Goal: Communication & Community: Answer question/provide support

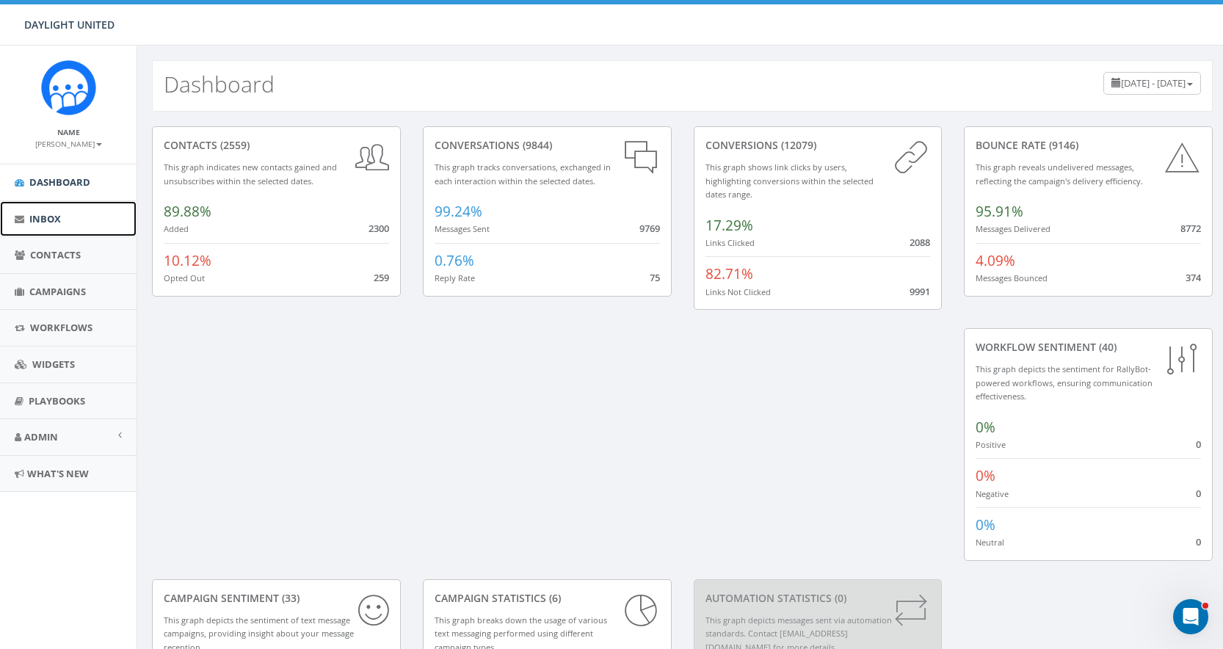
click at [39, 219] on span "Inbox" at bounding box center [45, 218] width 32 height 13
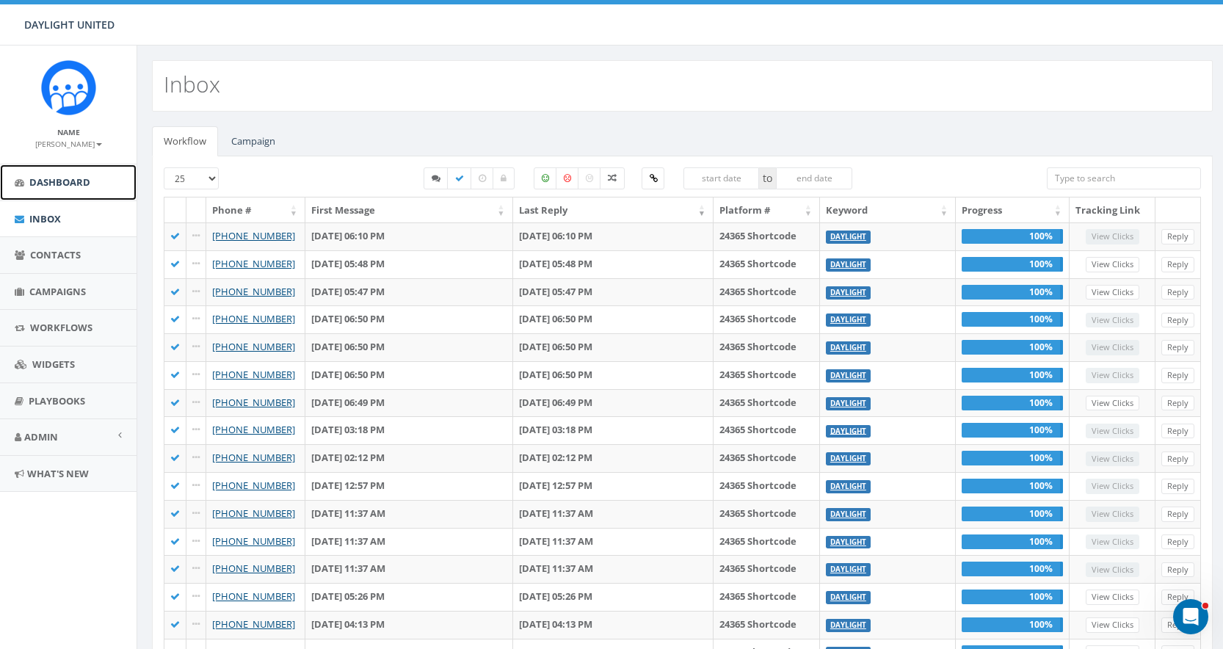
click at [46, 180] on span "Dashboard" at bounding box center [59, 181] width 61 height 13
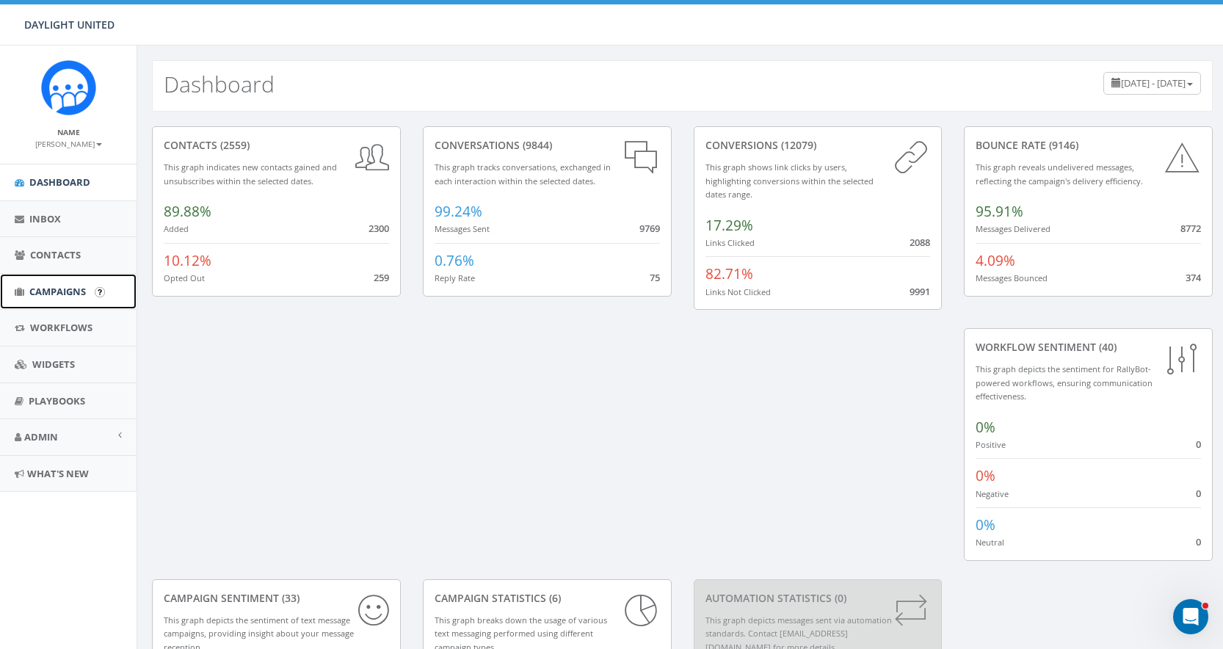
click at [68, 293] on span "Campaigns" at bounding box center [57, 291] width 57 height 13
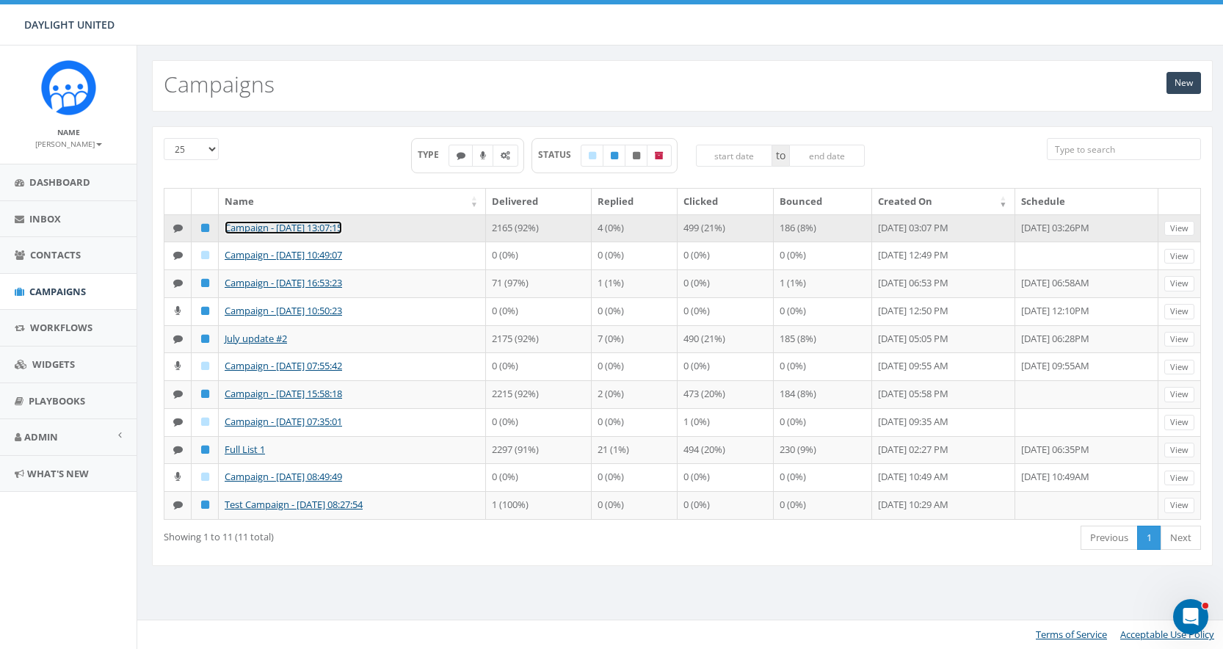
click at [331, 222] on link "Campaign - [DATE] 13:07:15" at bounding box center [283, 227] width 117 height 13
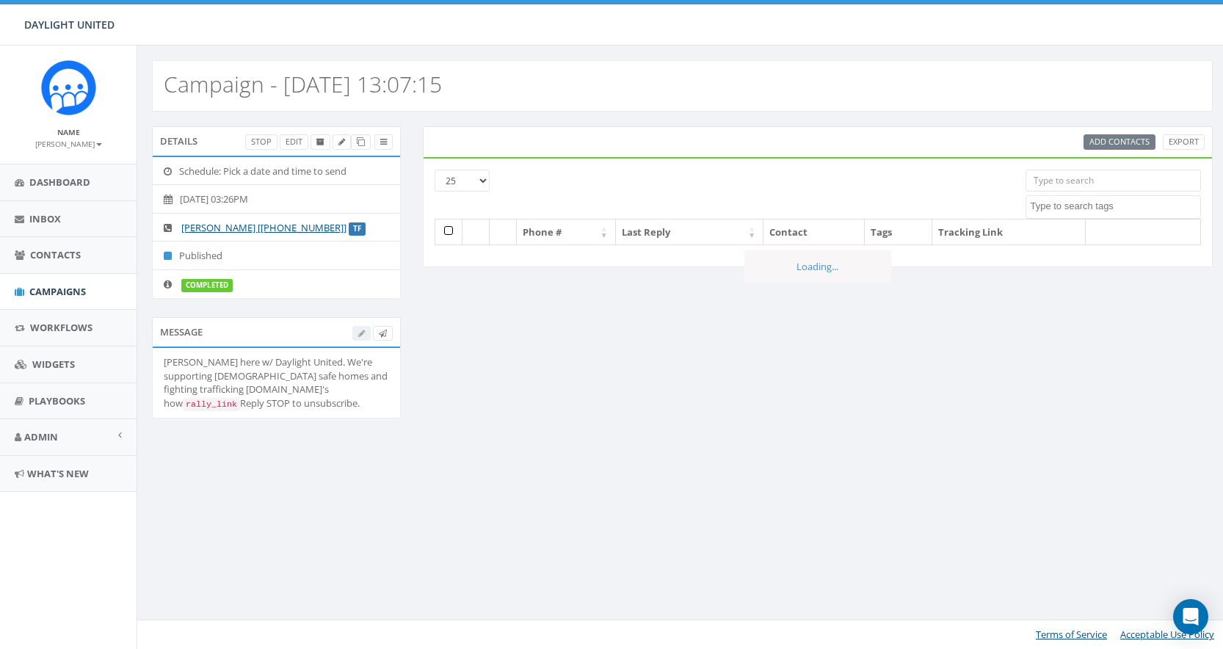
select select
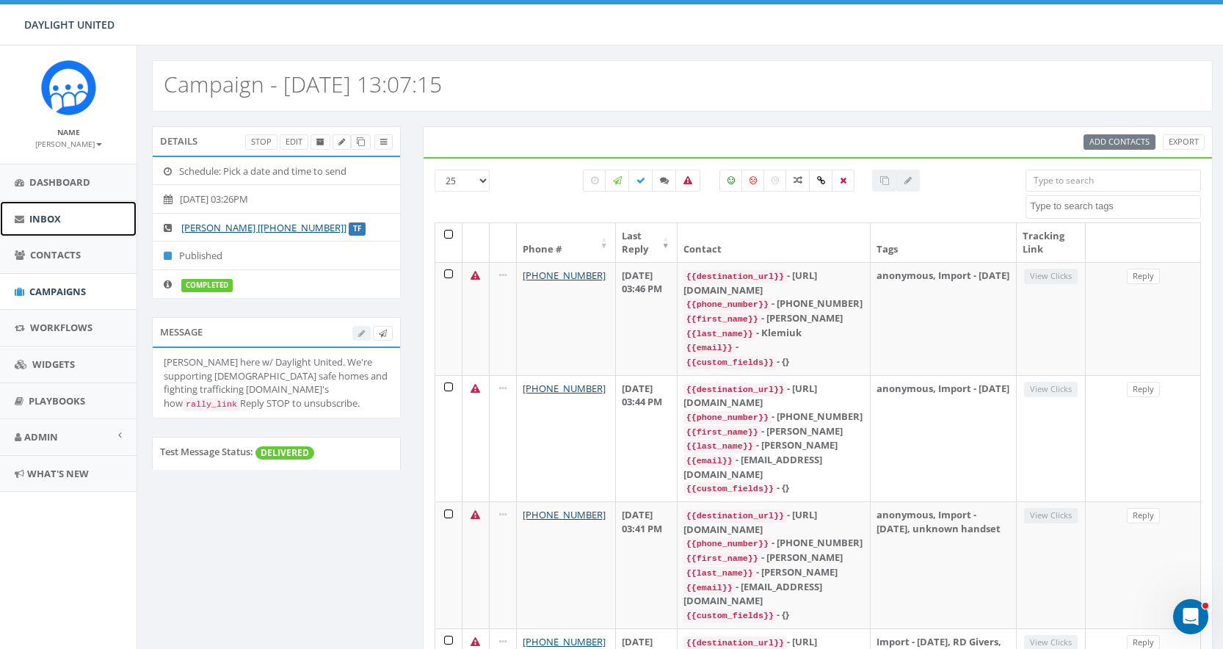
click at [46, 220] on span "Inbox" at bounding box center [45, 218] width 32 height 13
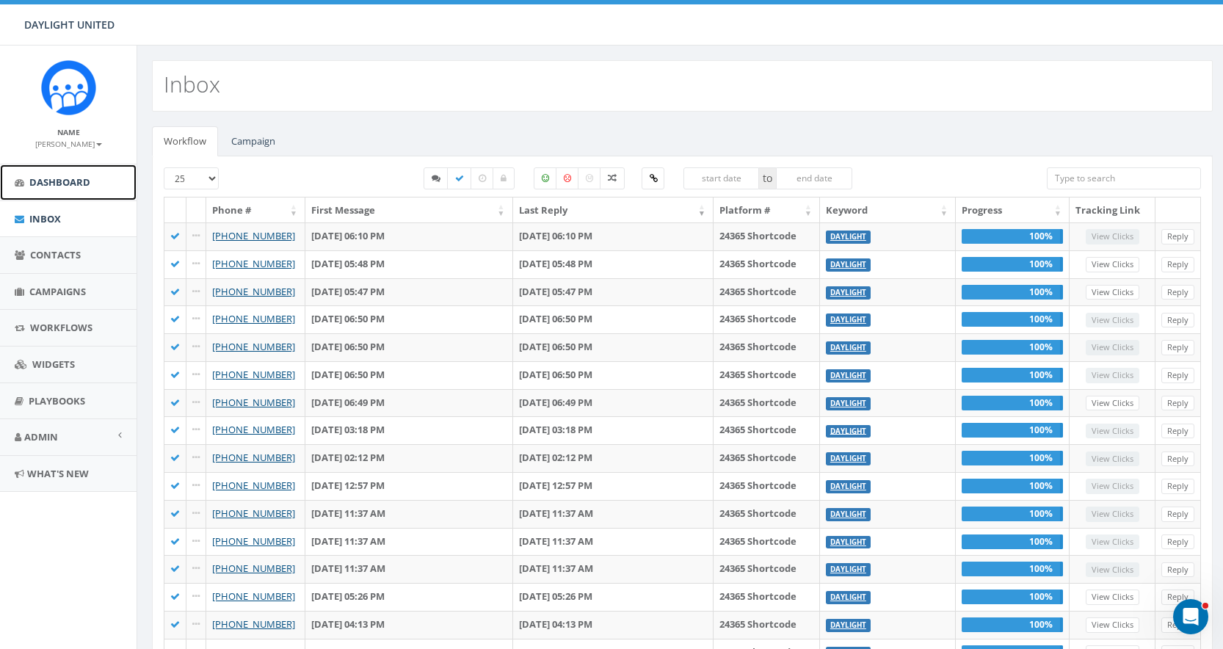
click at [62, 184] on span "Dashboard" at bounding box center [59, 181] width 61 height 13
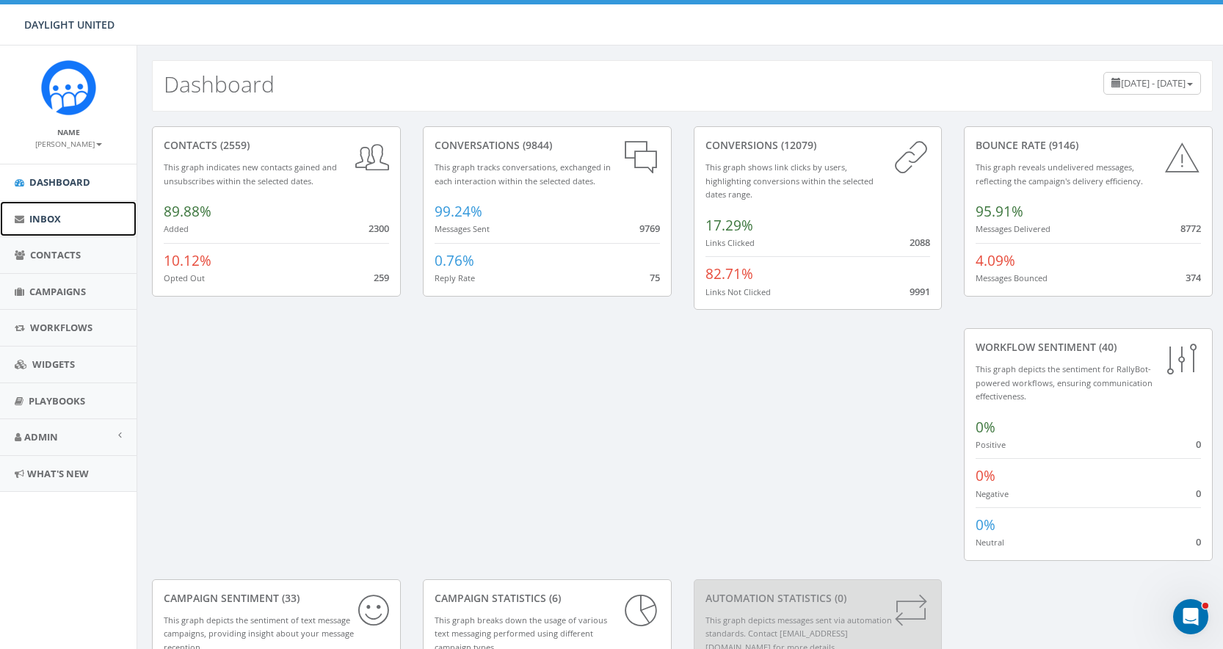
click at [45, 219] on span "Inbox" at bounding box center [45, 218] width 32 height 13
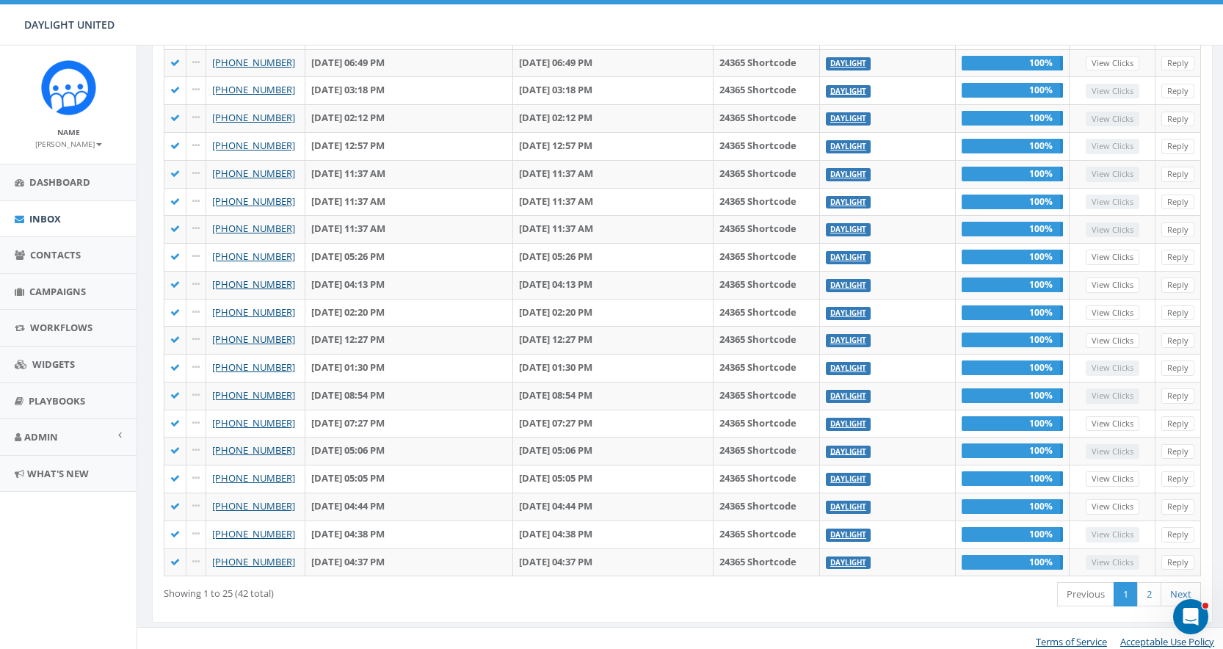
scroll to position [346, 0]
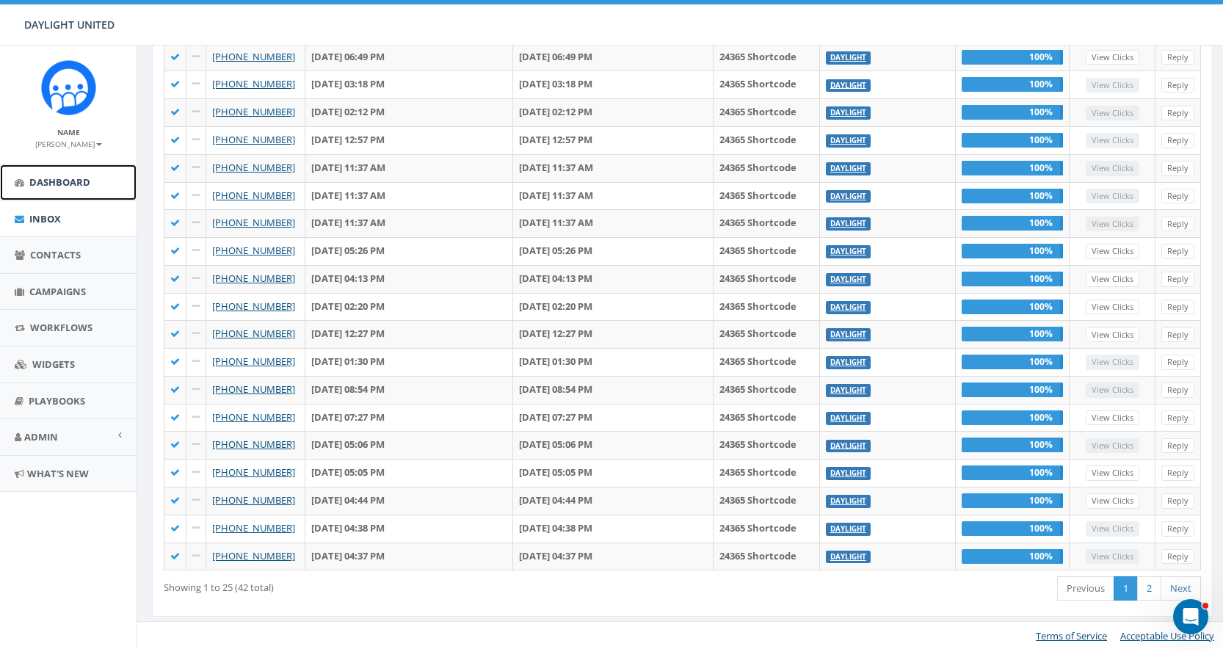
click at [58, 185] on span "Dashboard" at bounding box center [59, 181] width 61 height 13
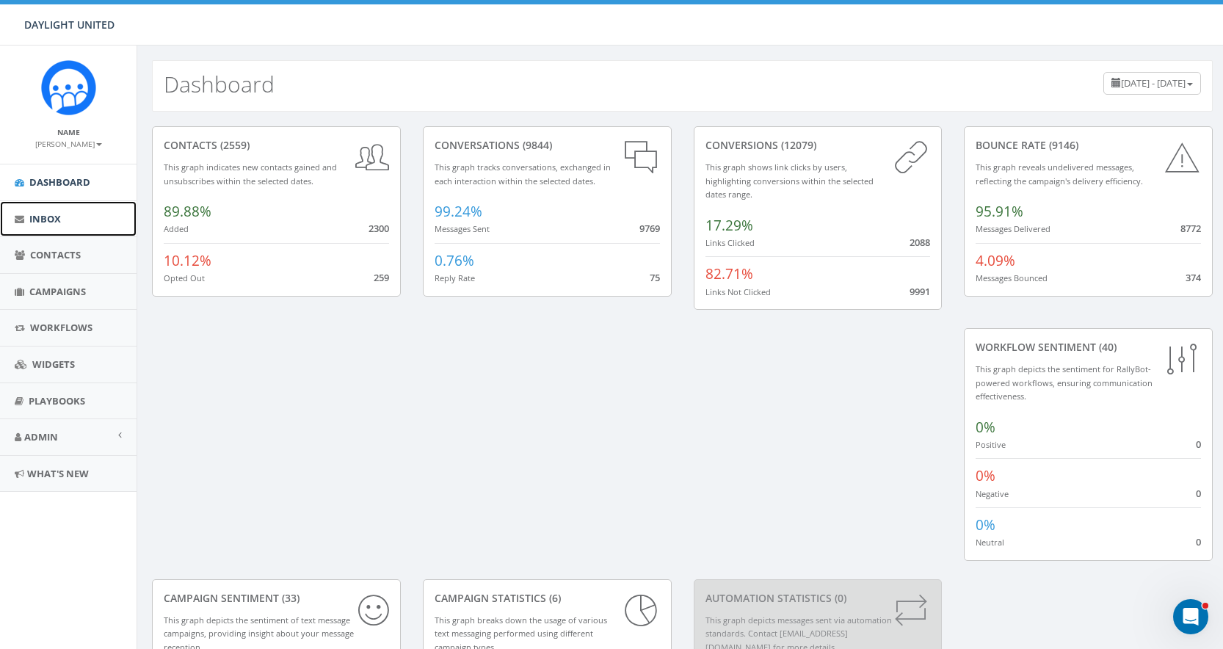
click at [50, 213] on span "Inbox" at bounding box center [45, 218] width 32 height 13
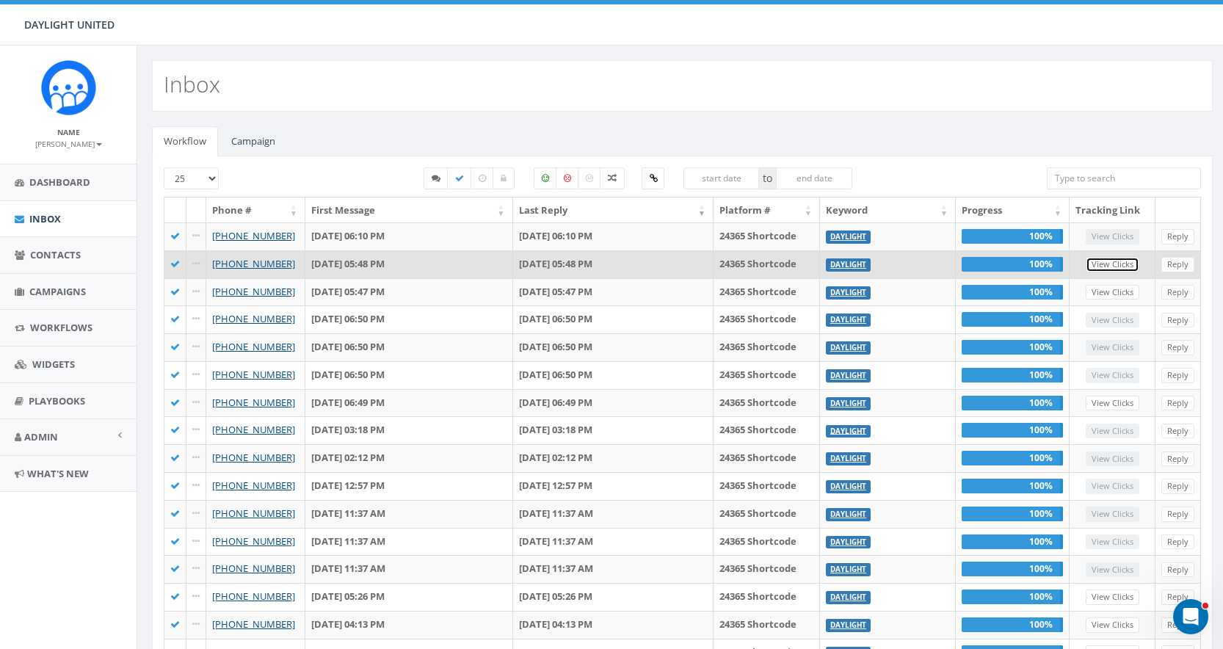
click at [1114, 260] on link "View Clicks" at bounding box center [1113, 264] width 54 height 15
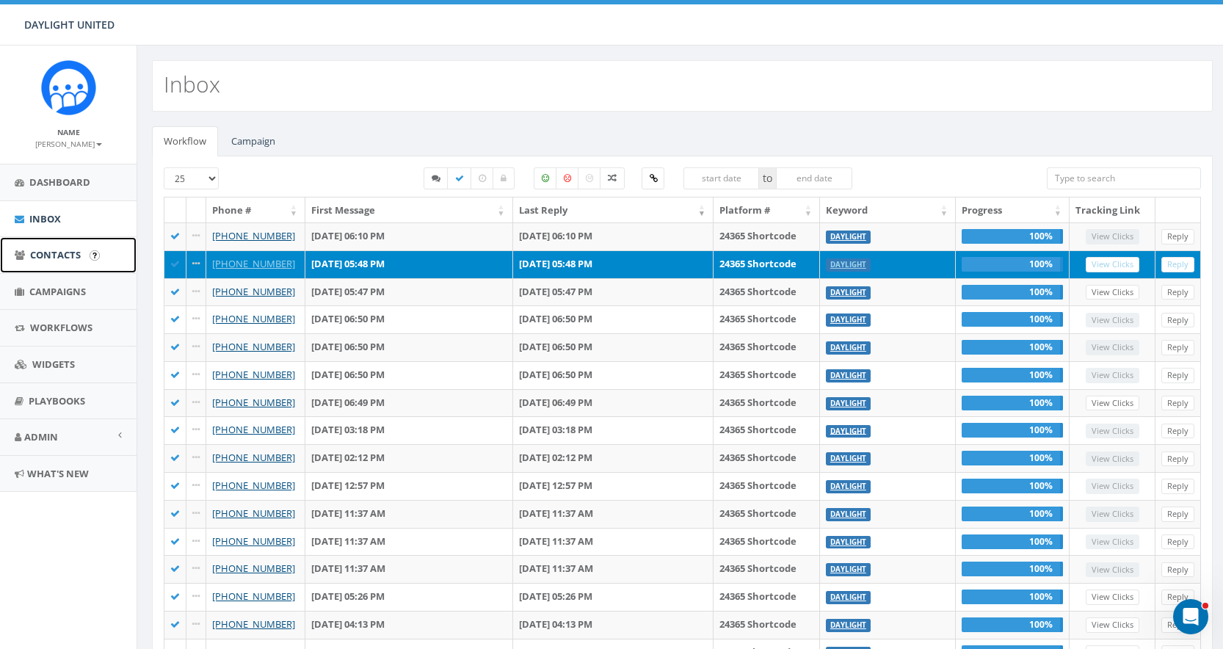
click at [55, 258] on span "Contacts" at bounding box center [55, 254] width 51 height 13
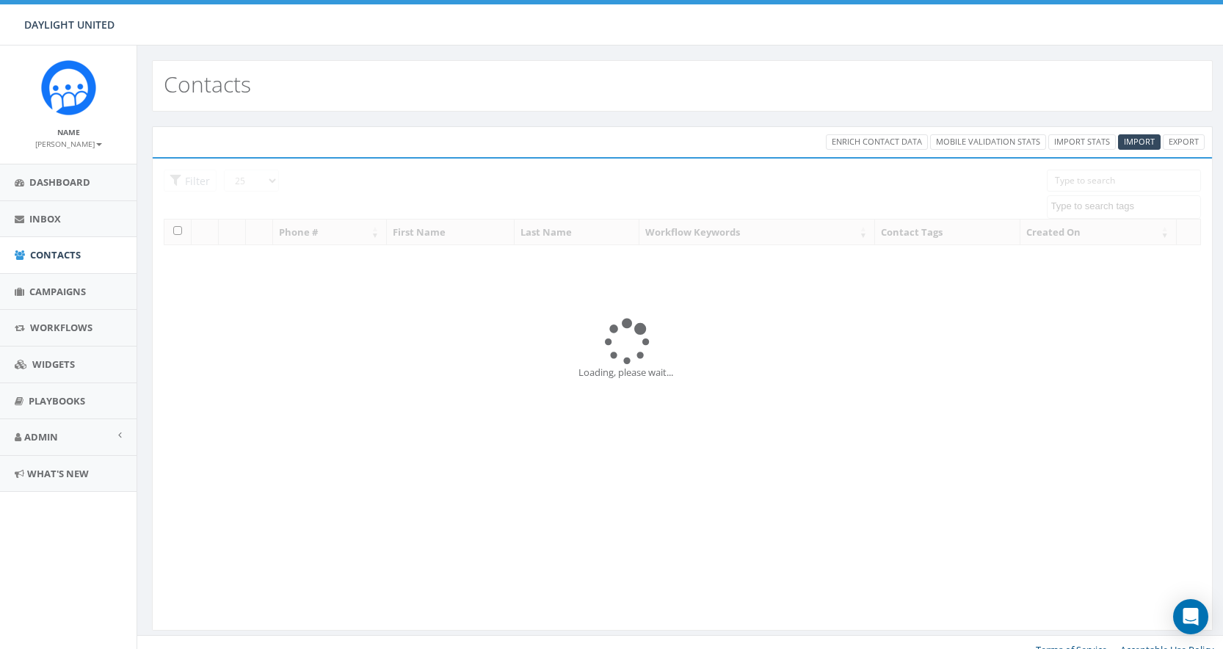
select select
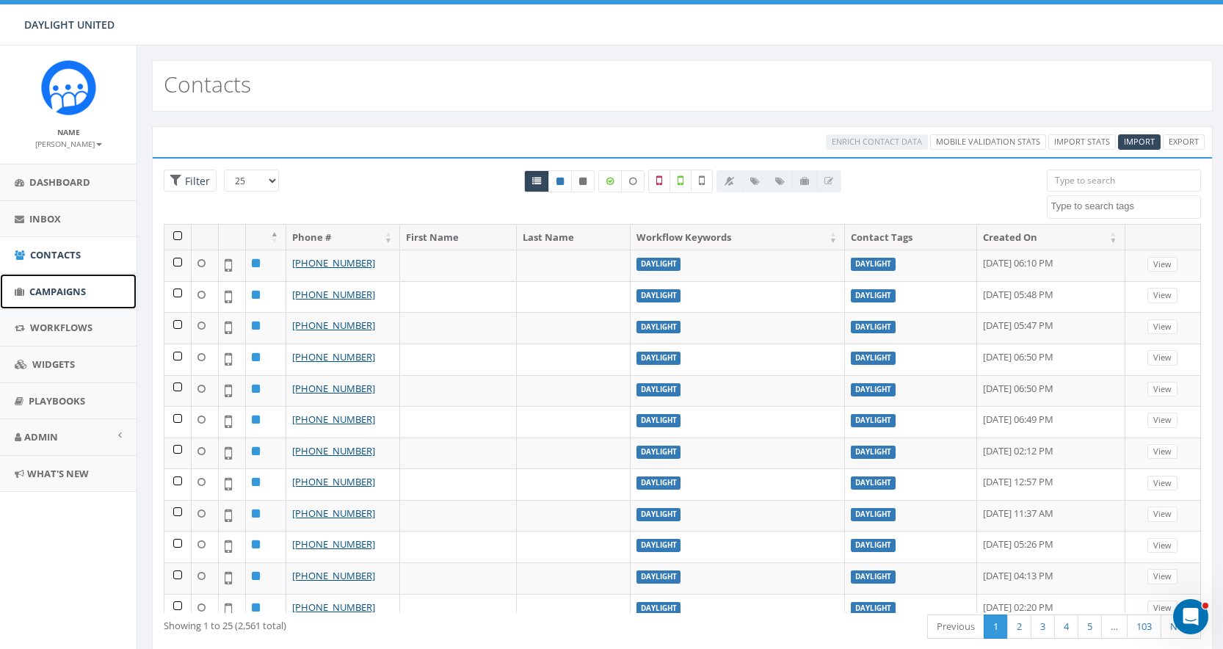
click at [57, 287] on span "Campaigns" at bounding box center [57, 291] width 57 height 13
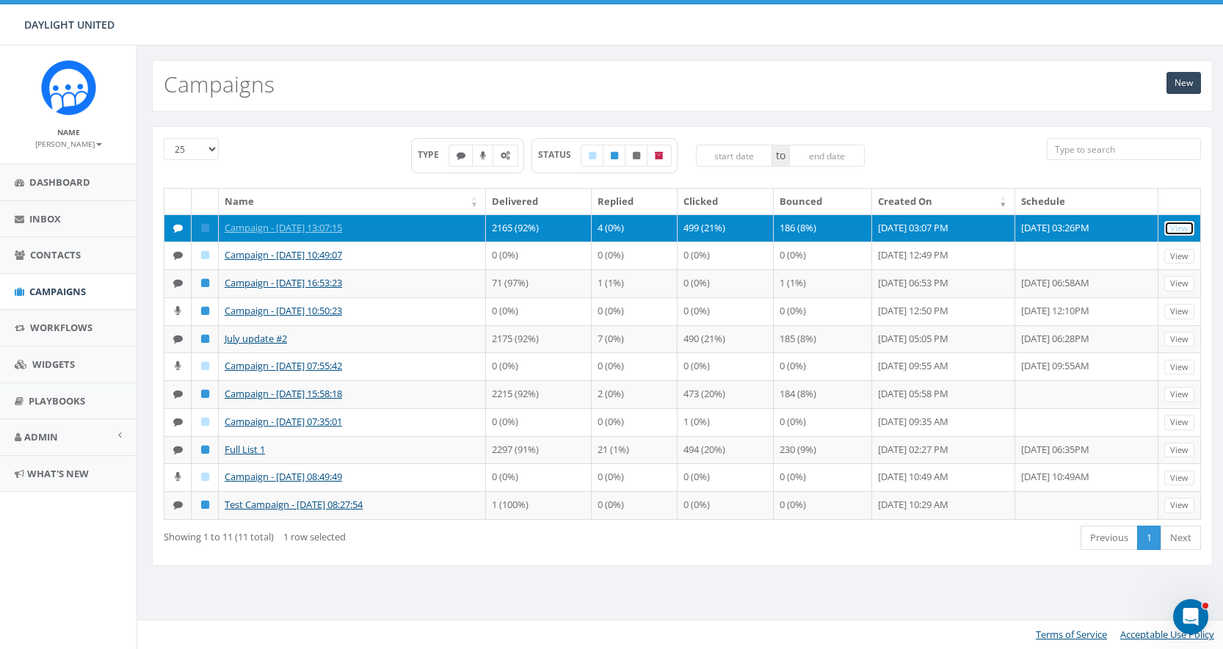
click at [1188, 227] on link "View" at bounding box center [1179, 228] width 30 height 15
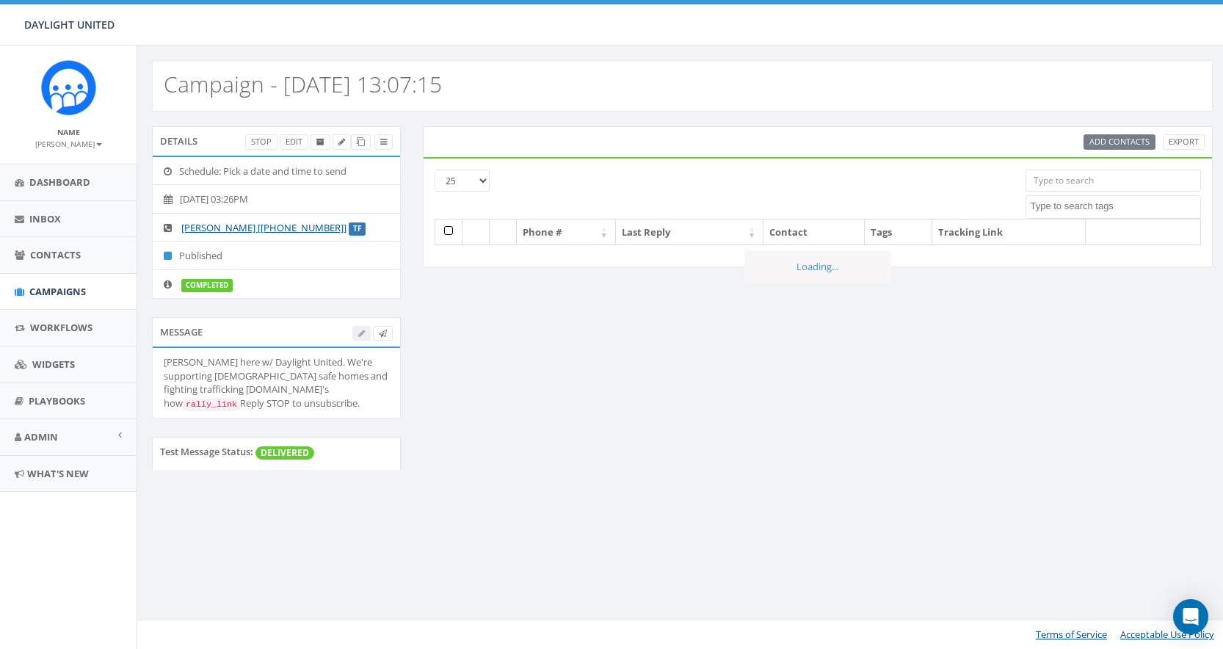
select select
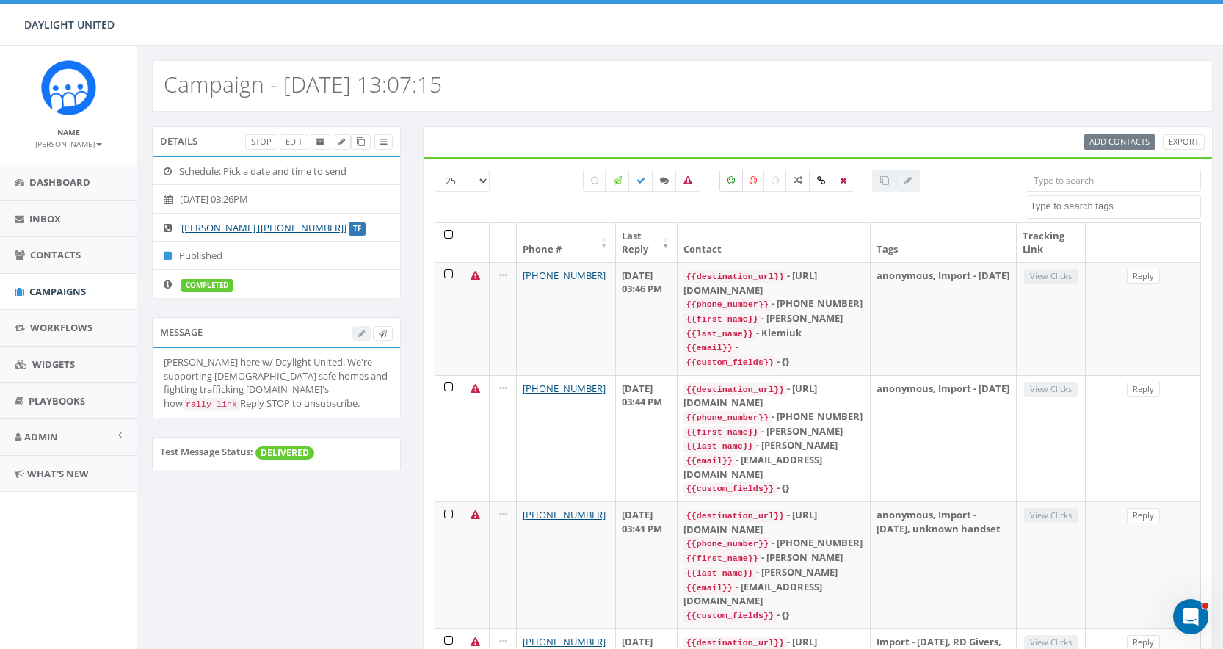
click at [730, 179] on icon at bounding box center [730, 180] width 7 height 9
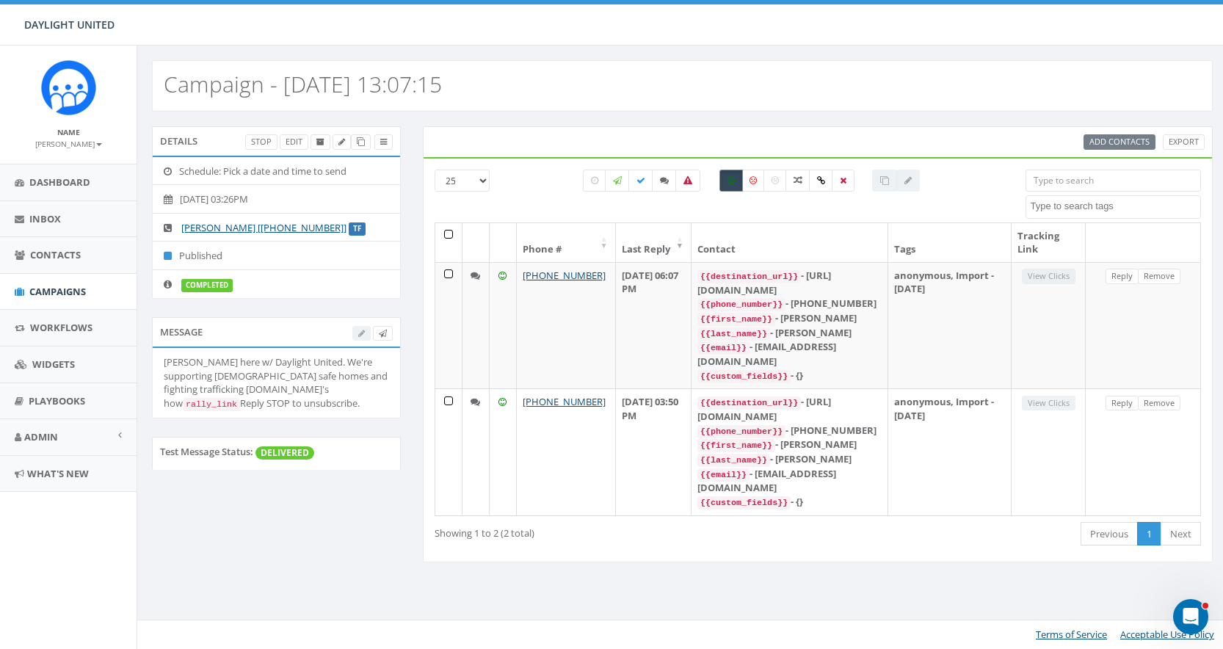
click at [730, 179] on icon at bounding box center [730, 180] width 7 height 9
checkbox input "false"
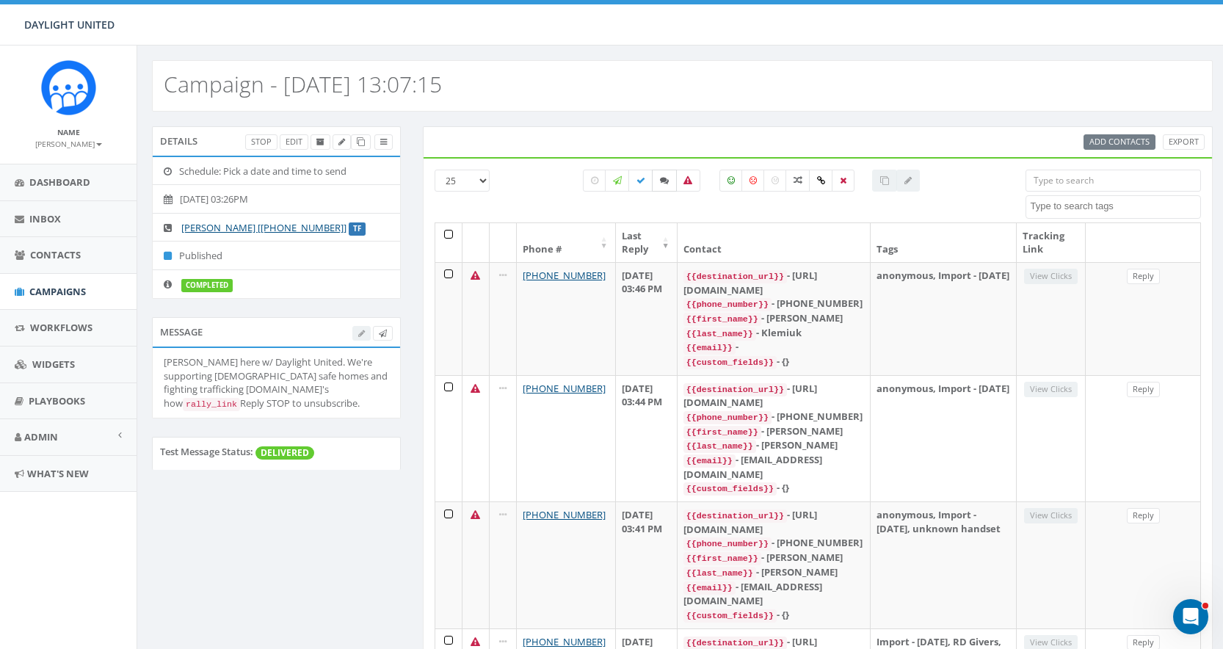
click at [663, 178] on icon at bounding box center [664, 180] width 9 height 9
checkbox input "true"
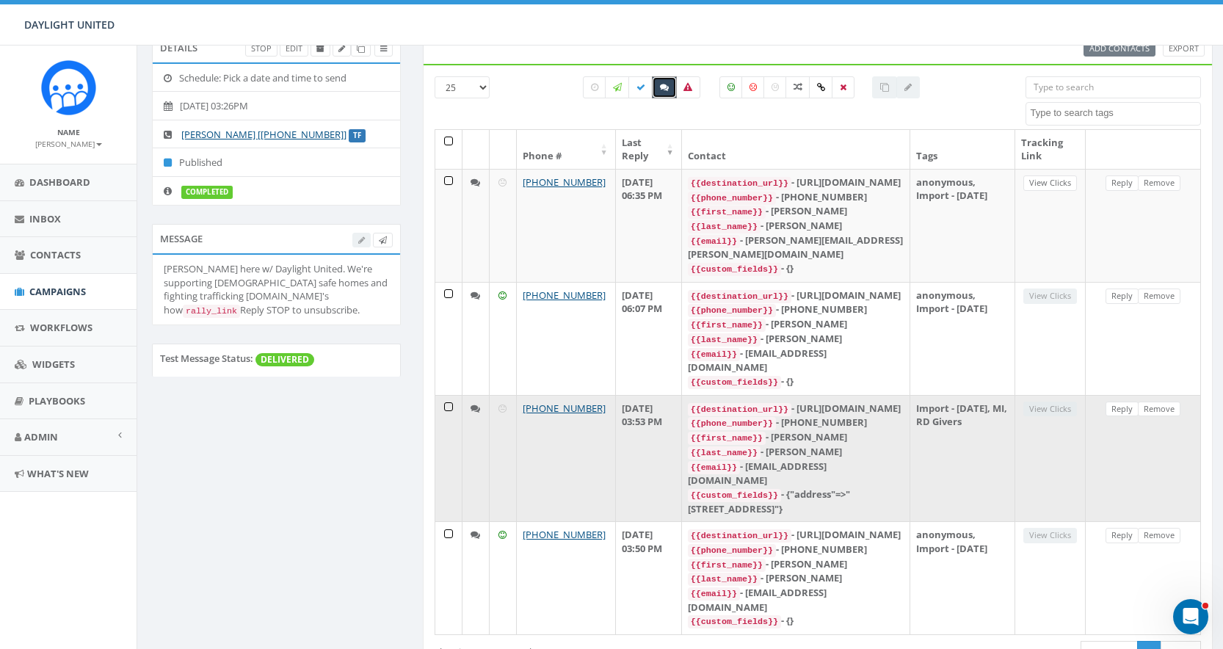
scroll to position [141, 0]
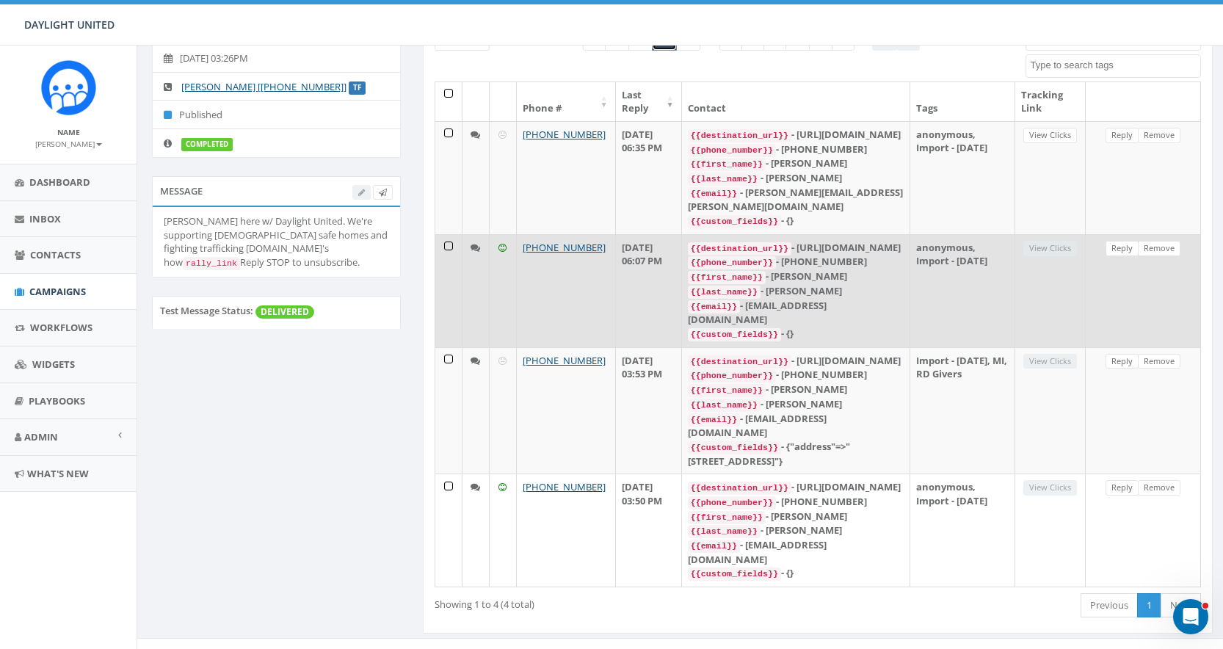
click at [477, 247] on icon at bounding box center [475, 248] width 10 height 10
click at [1127, 244] on link "Reply" at bounding box center [1121, 248] width 33 height 15
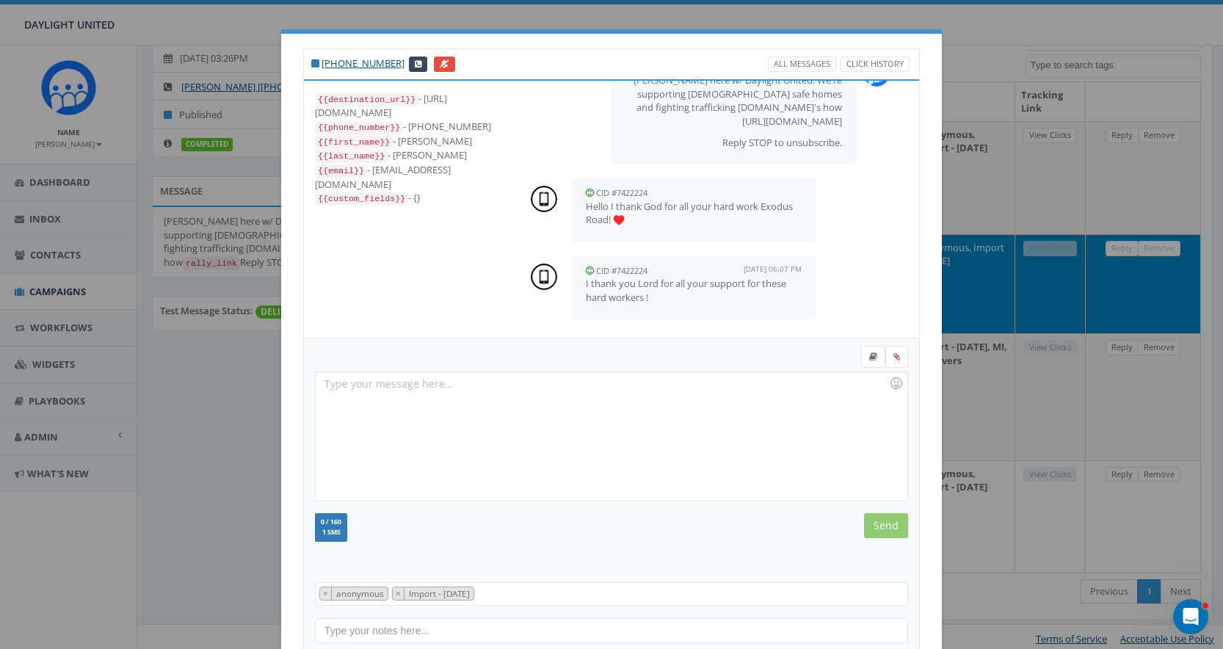
scroll to position [46, 0]
click at [423, 399] on div at bounding box center [611, 436] width 591 height 128
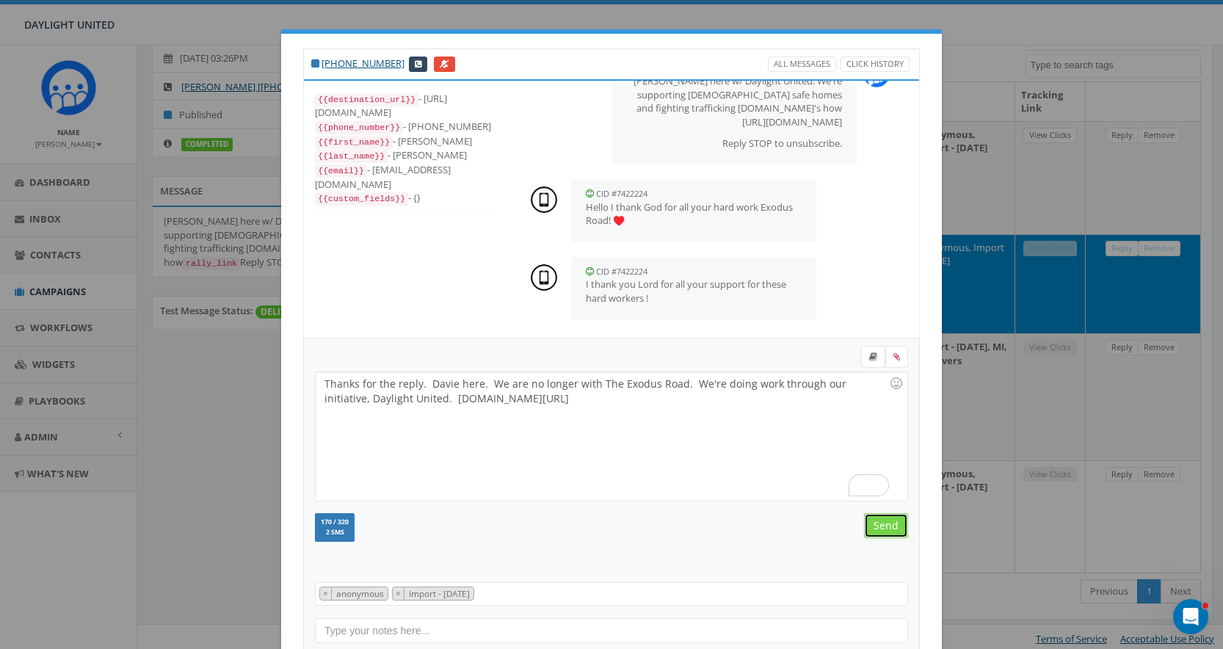
click at [887, 523] on input "Send" at bounding box center [886, 525] width 44 height 25
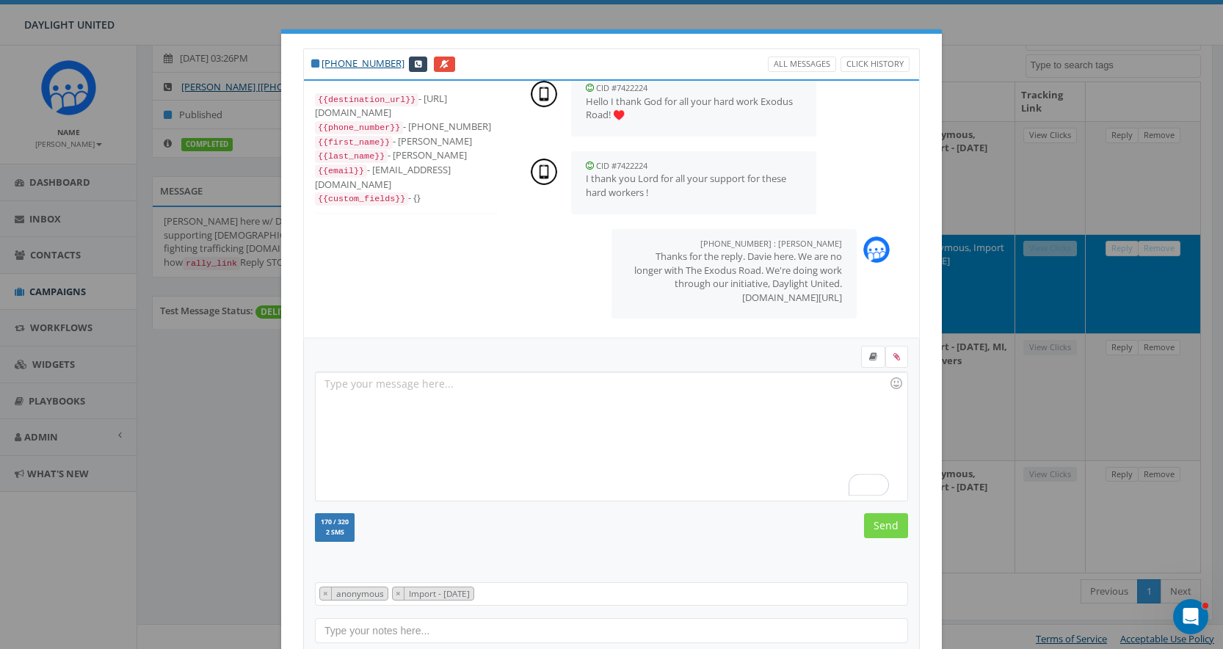
scroll to position [151, 0]
click at [1205, 286] on div "+1 860-593-7153 All Messages Click History {{destination_url}} - https://rally.…" at bounding box center [611, 324] width 1223 height 649
click at [220, 418] on div "+1 860-593-7153 All Messages Click History {{destination_url}} - https://rally.…" at bounding box center [611, 324] width 1223 height 649
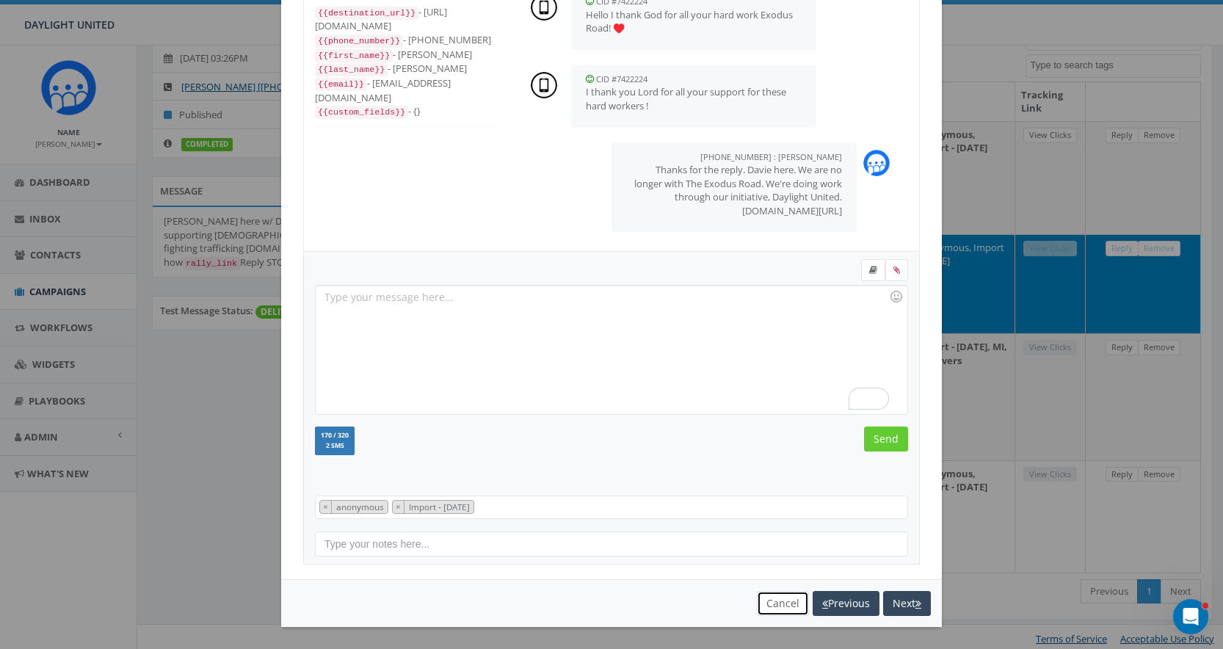
click at [779, 611] on button "Cancel" at bounding box center [783, 603] width 52 height 25
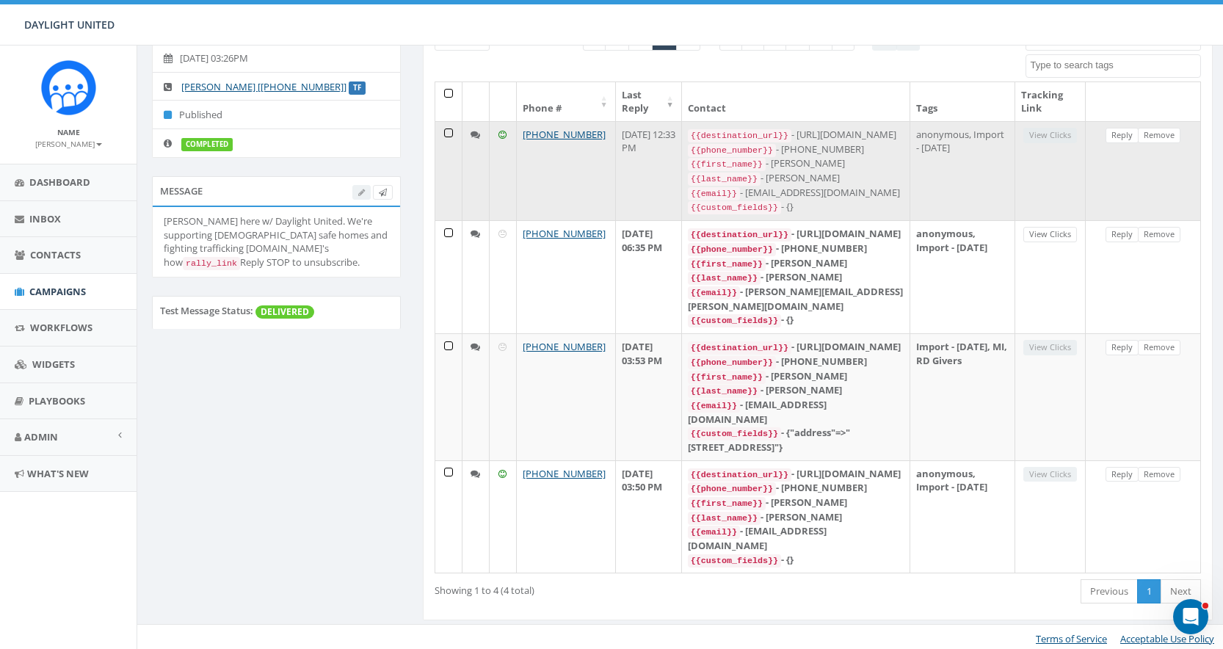
click at [473, 134] on icon at bounding box center [475, 135] width 10 height 10
click at [476, 134] on icon at bounding box center [475, 135] width 10 height 10
click at [1117, 135] on link "Reply" at bounding box center [1121, 135] width 33 height 15
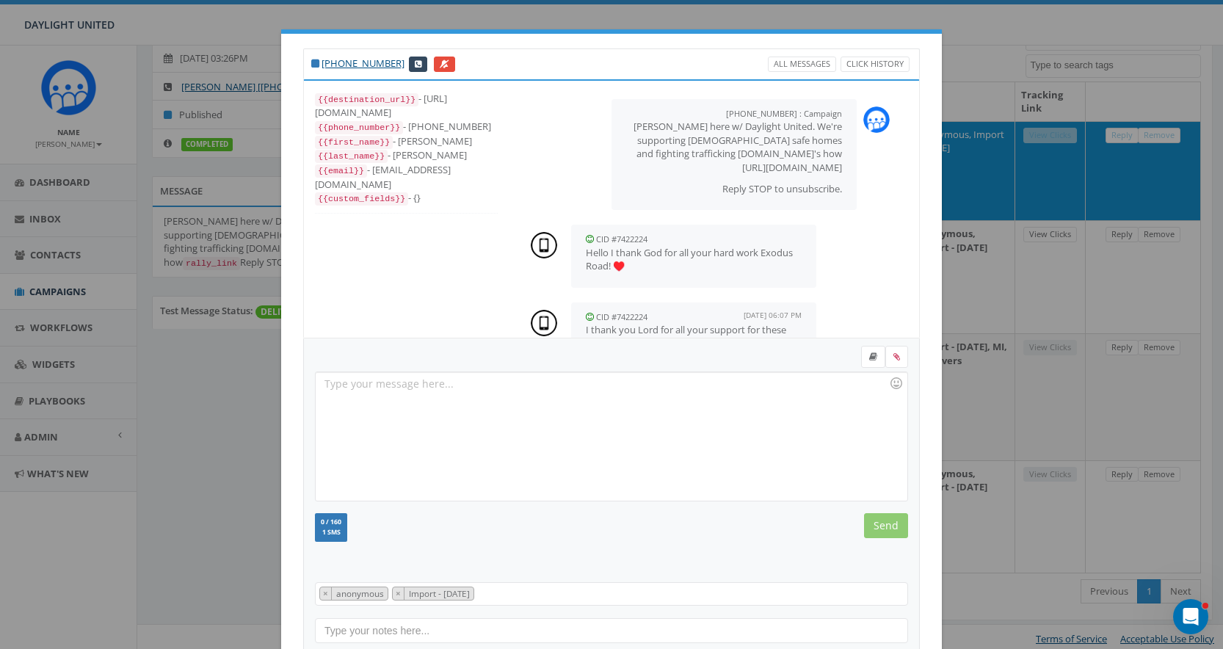
scroll to position [150, 0]
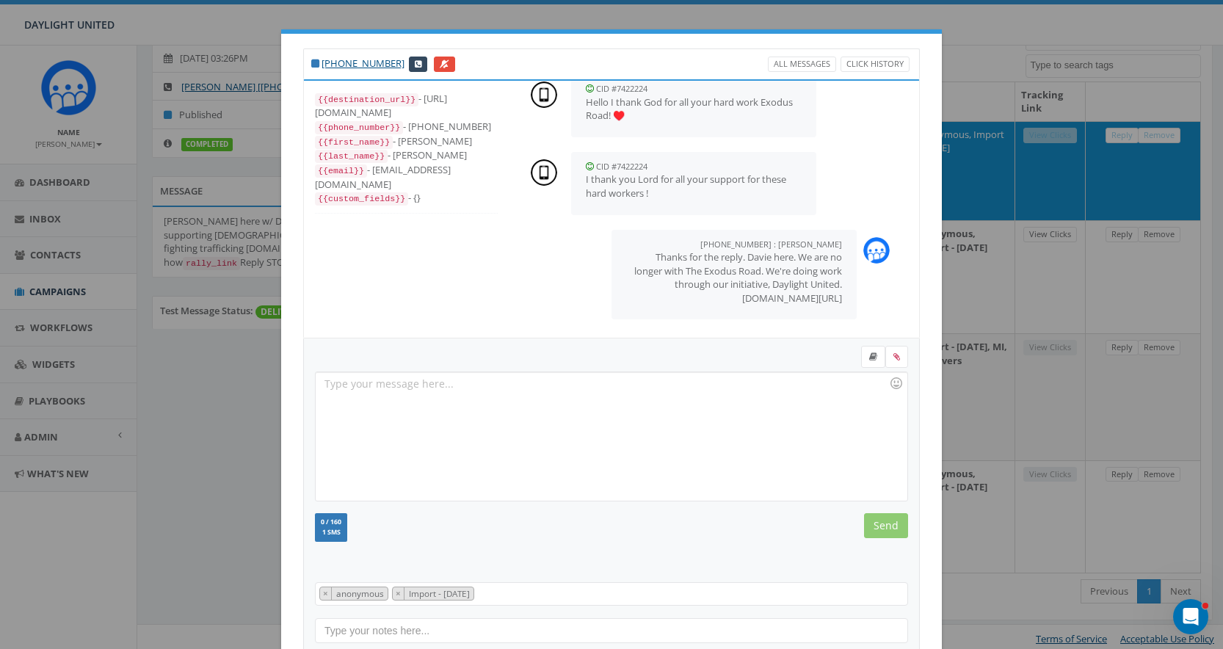
click at [1205, 183] on div "+1 860-593-7153 All Messages Click History {{destination_url}} - https://rally.…" at bounding box center [611, 324] width 1223 height 649
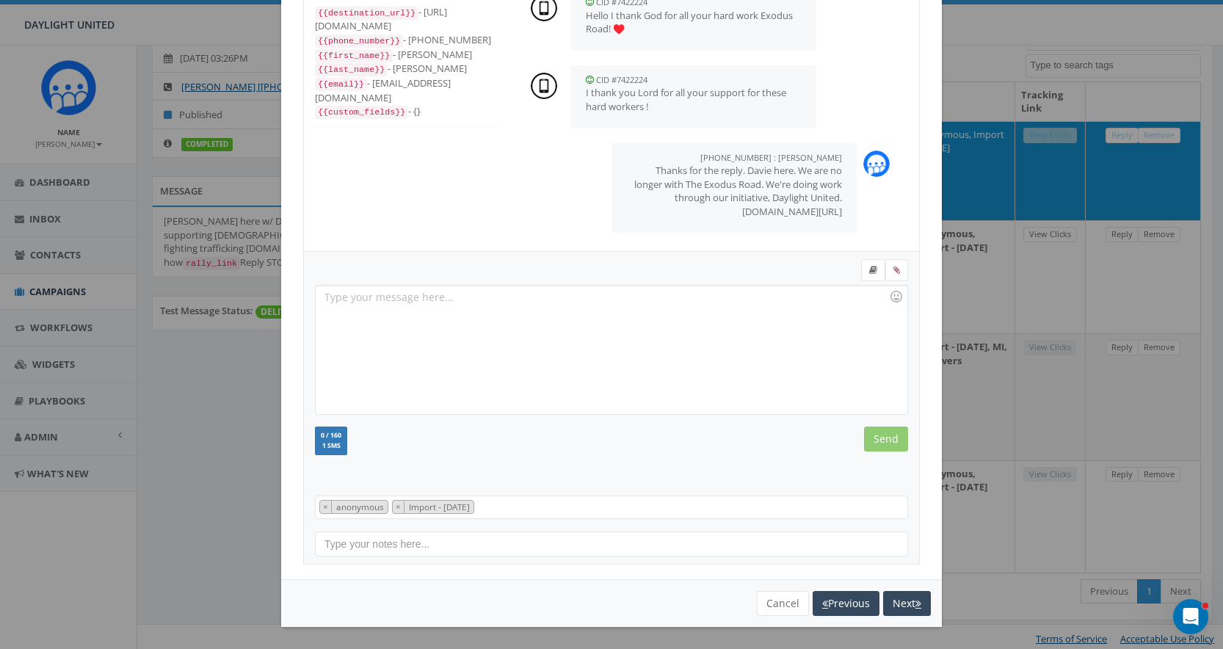
click at [174, 365] on div "+1 860-593-7153 All Messages Click History {{destination_url}} - https://rally.…" at bounding box center [611, 324] width 1223 height 649
click at [782, 608] on button "Cancel" at bounding box center [783, 603] width 52 height 25
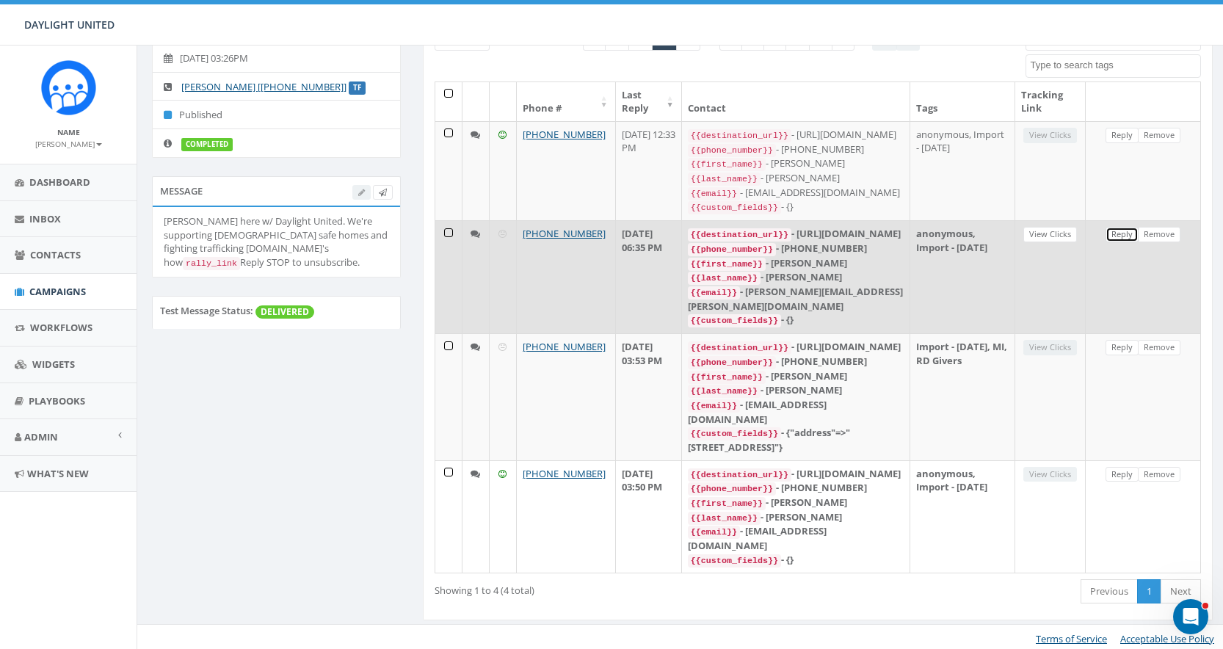
click at [1120, 240] on link "Reply" at bounding box center [1121, 234] width 33 height 15
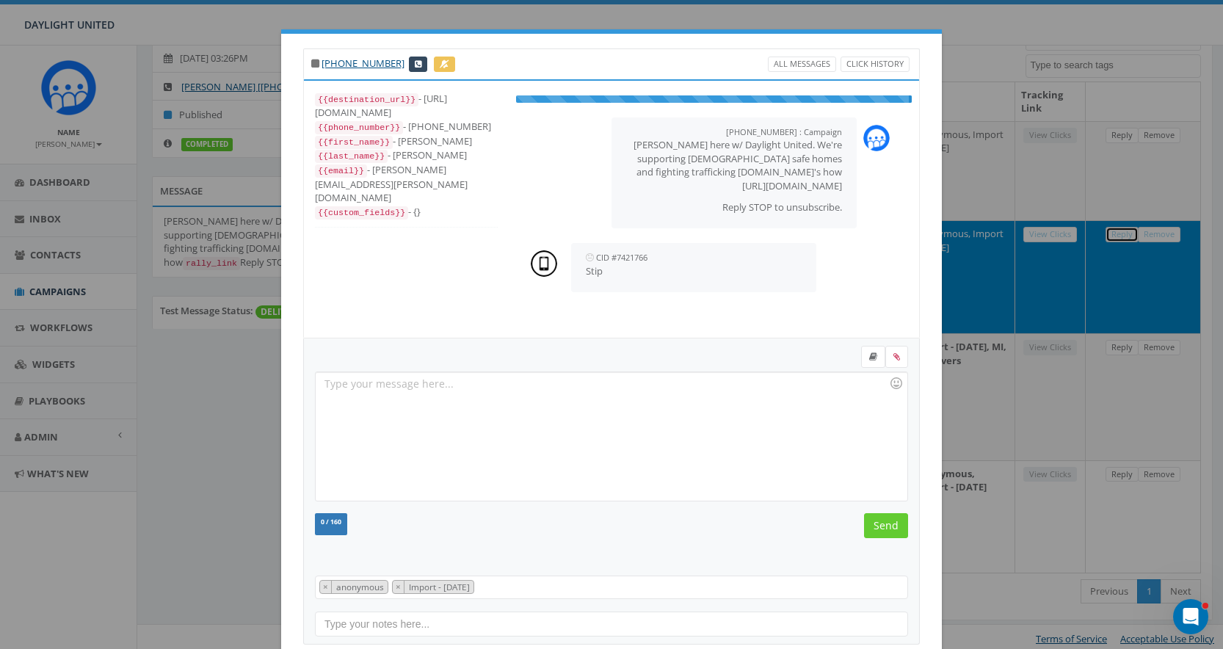
scroll to position [15, 0]
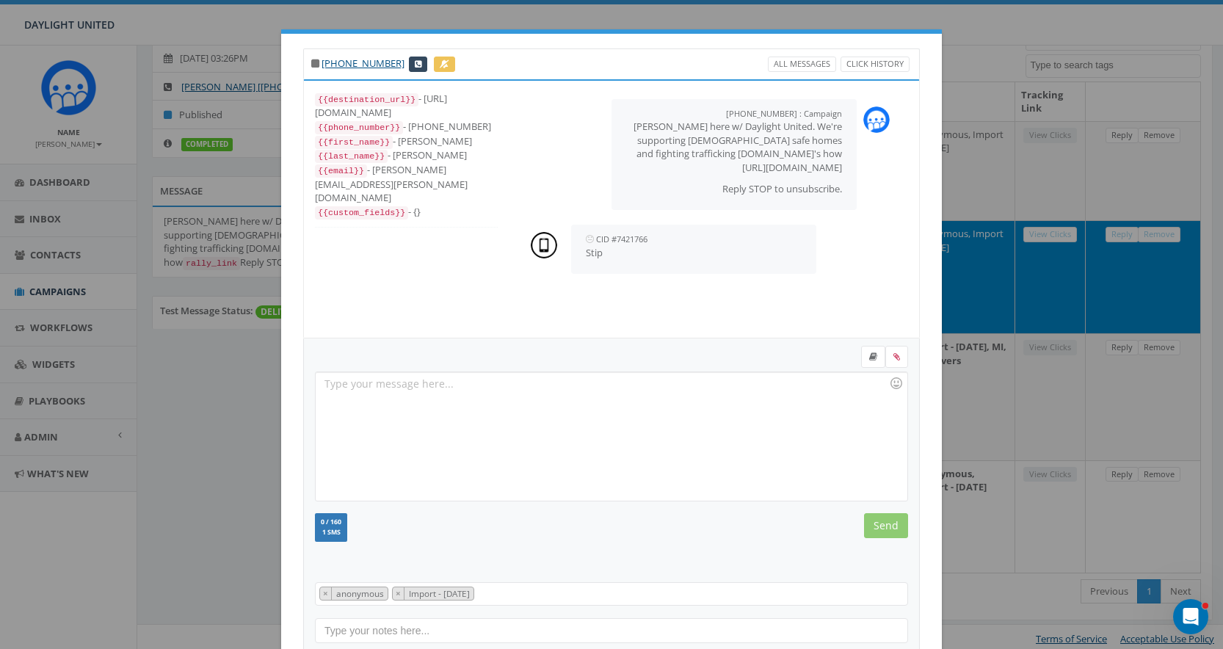
click at [231, 484] on div "+1 920-639-9912 All Messages Click History {{destination_url}} - https://rally.…" at bounding box center [611, 324] width 1223 height 649
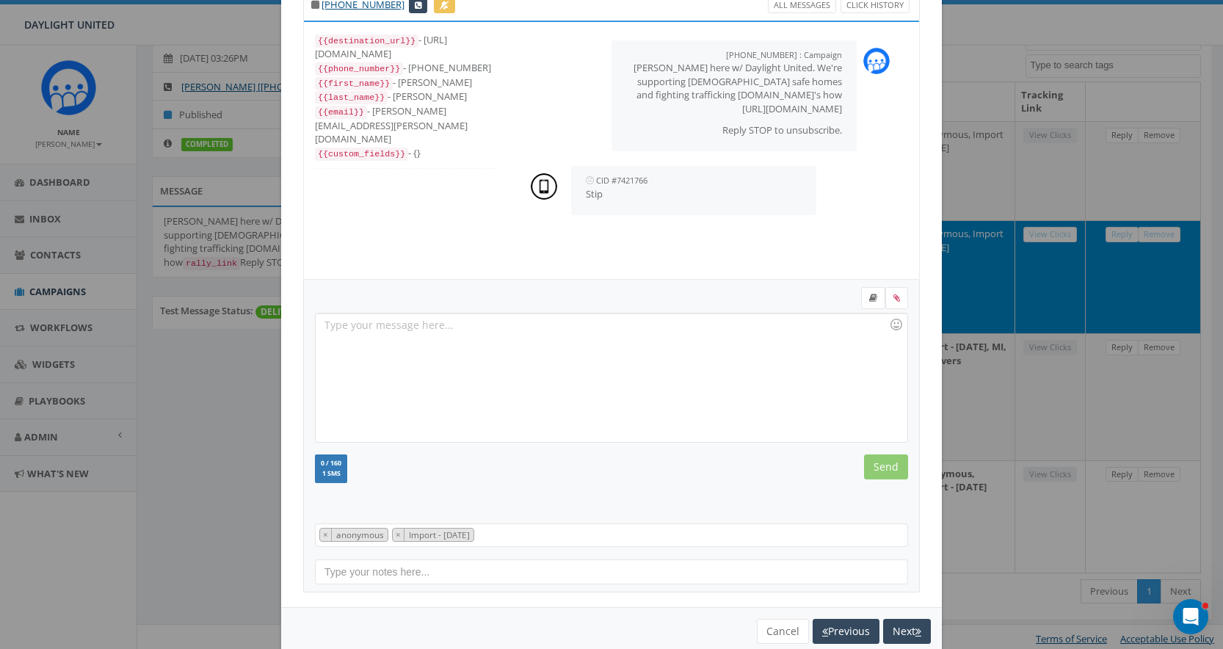
scroll to position [87, 0]
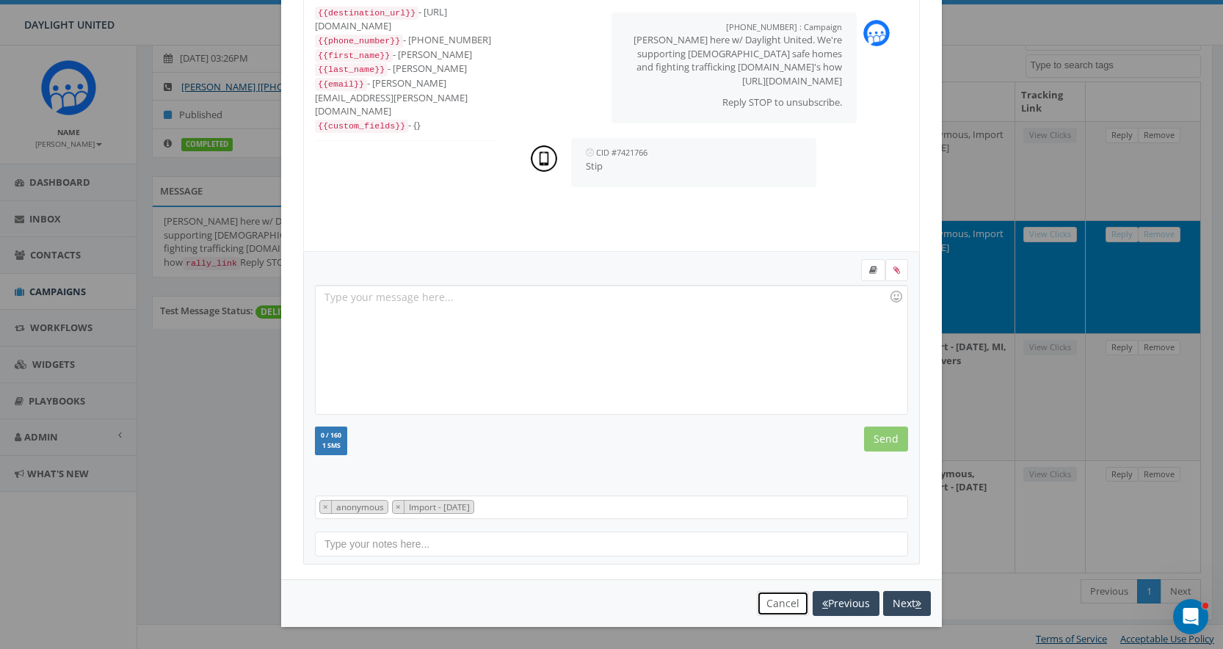
click at [776, 607] on button "Cancel" at bounding box center [783, 603] width 52 height 25
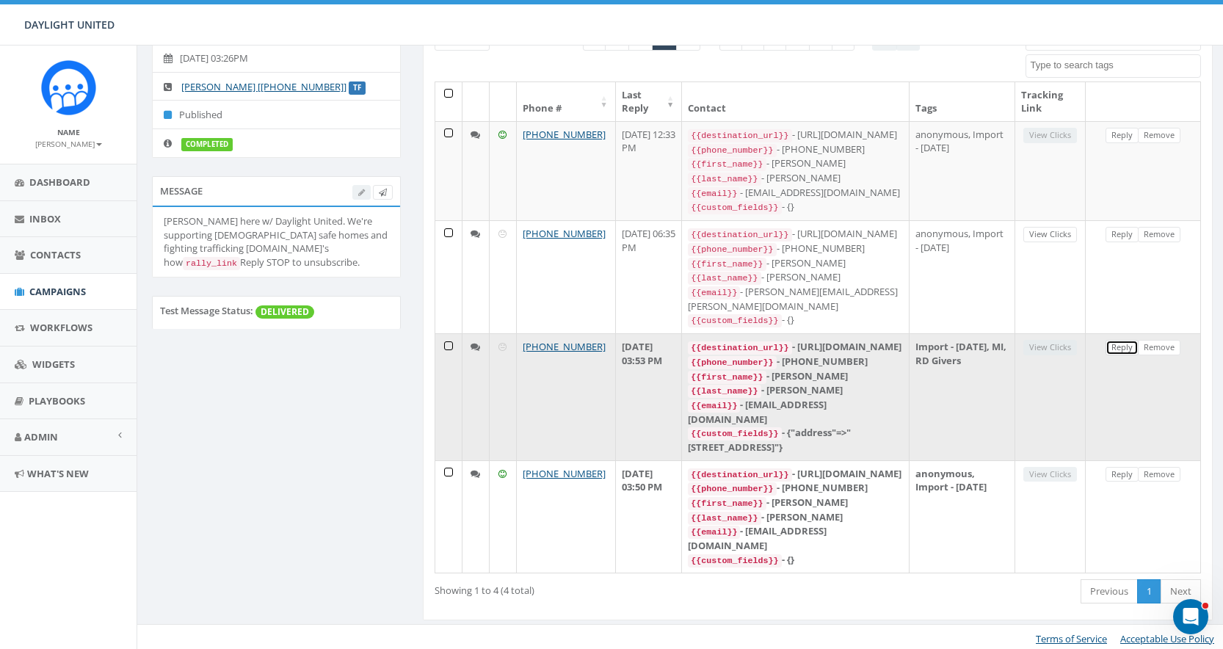
click at [1116, 352] on link "Reply" at bounding box center [1121, 347] width 33 height 15
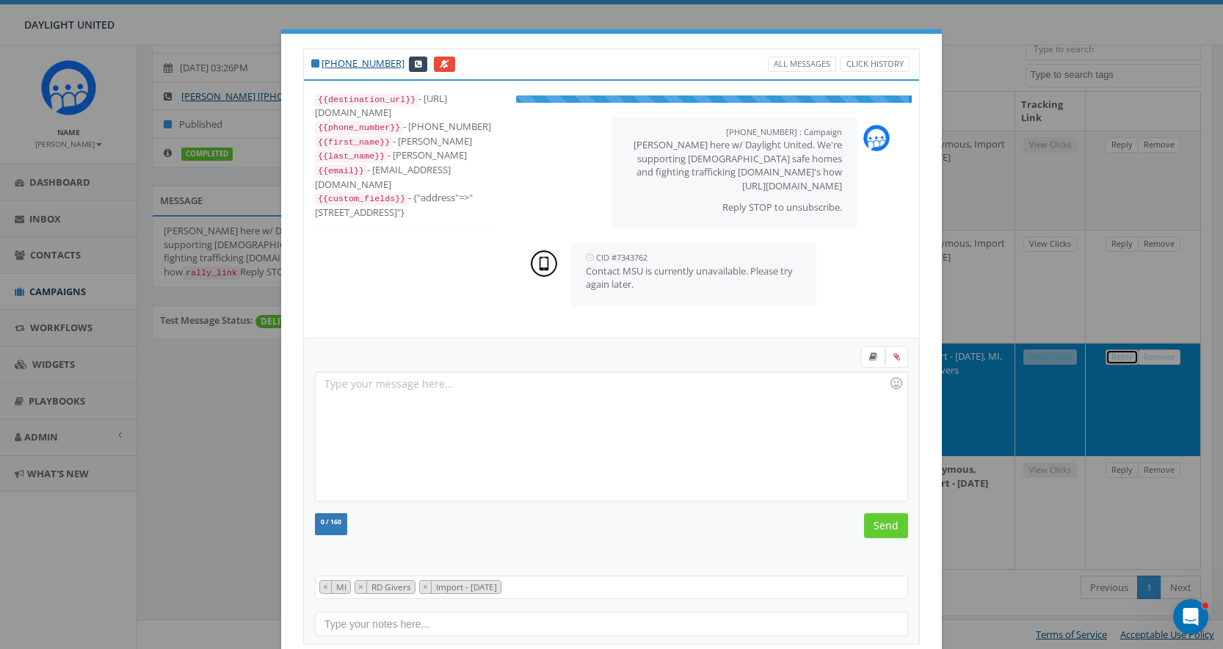
scroll to position [29, 0]
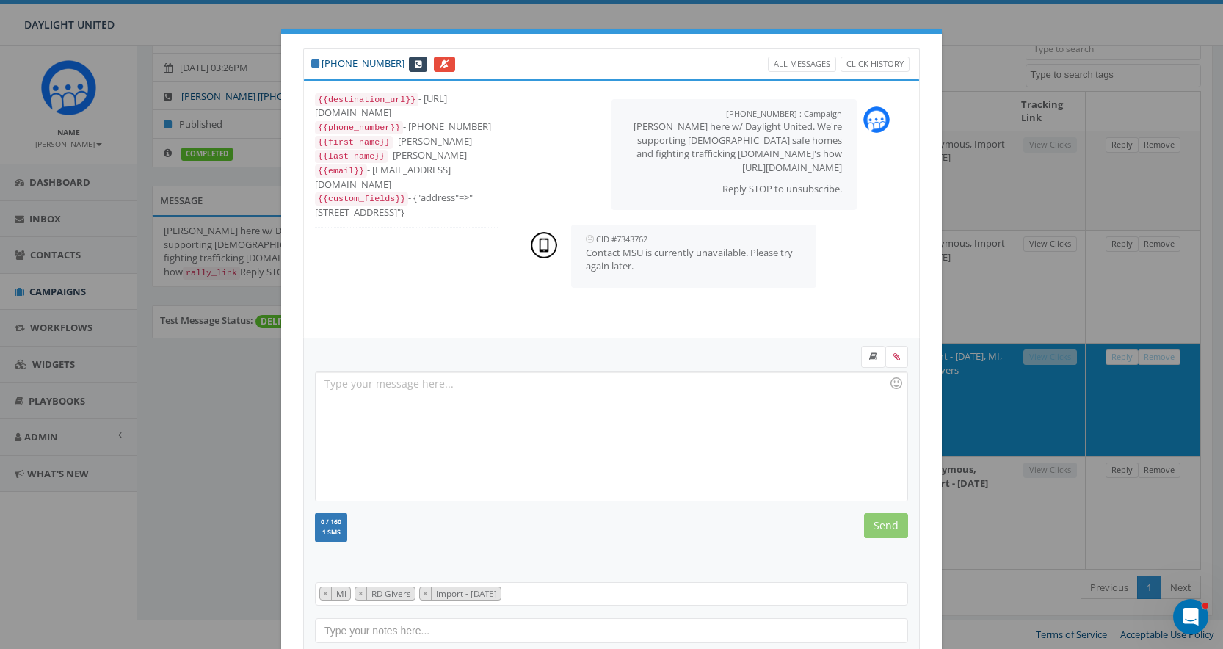
click at [239, 524] on div "+1 517-355-1855 All Messages Click History {{destination_url}} - https://rally.…" at bounding box center [611, 324] width 1223 height 649
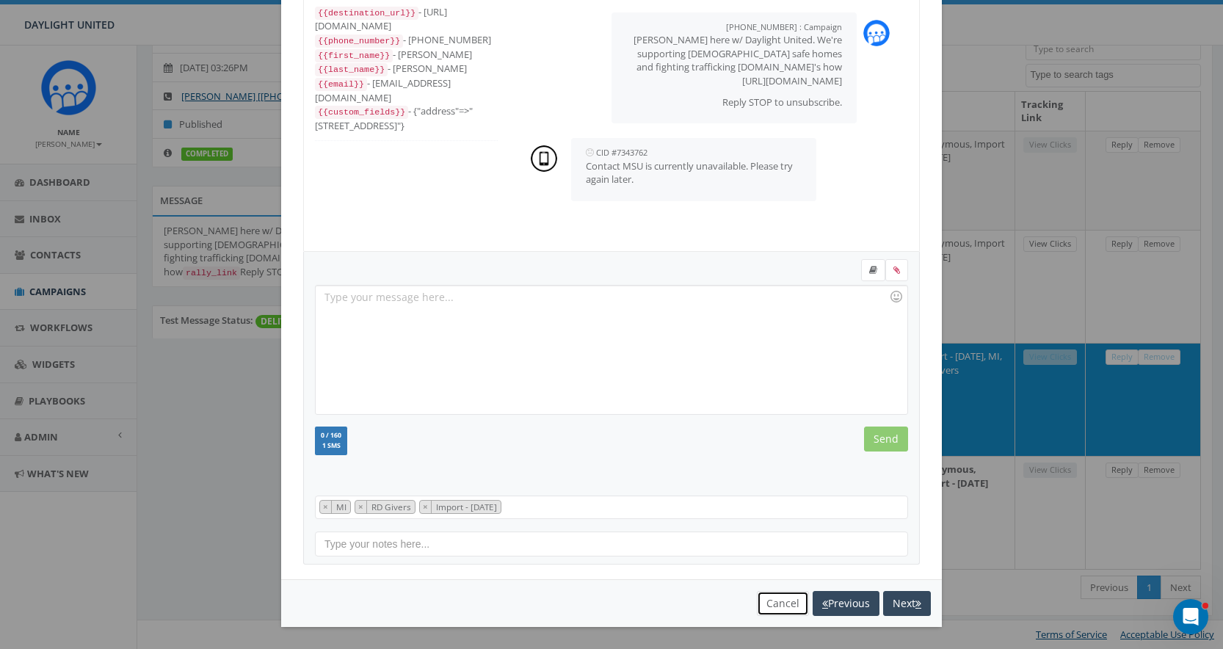
click at [785, 600] on button "Cancel" at bounding box center [783, 603] width 52 height 25
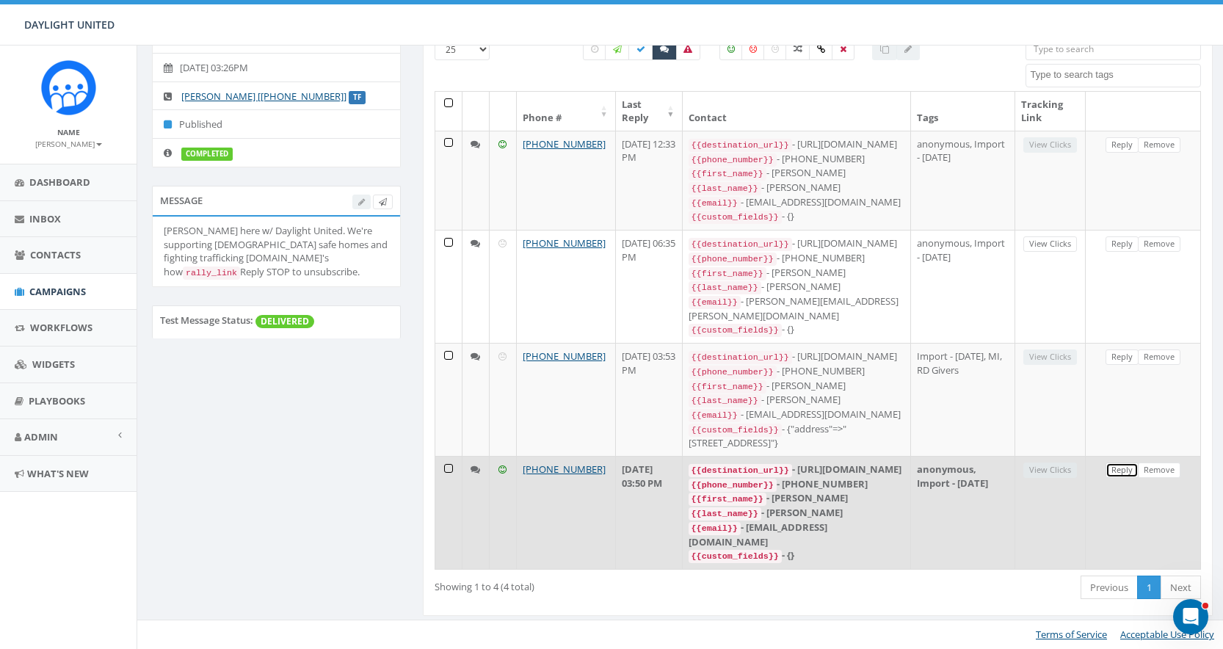
click at [1114, 473] on link "Reply" at bounding box center [1121, 469] width 33 height 15
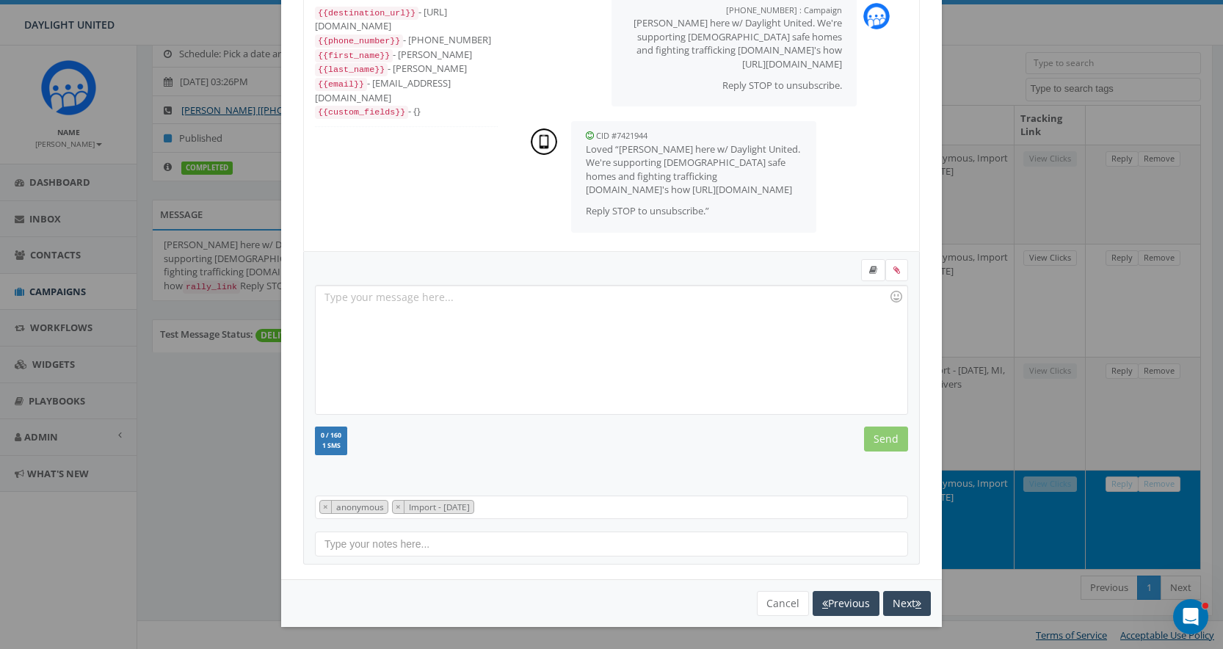
scroll to position [0, 0]
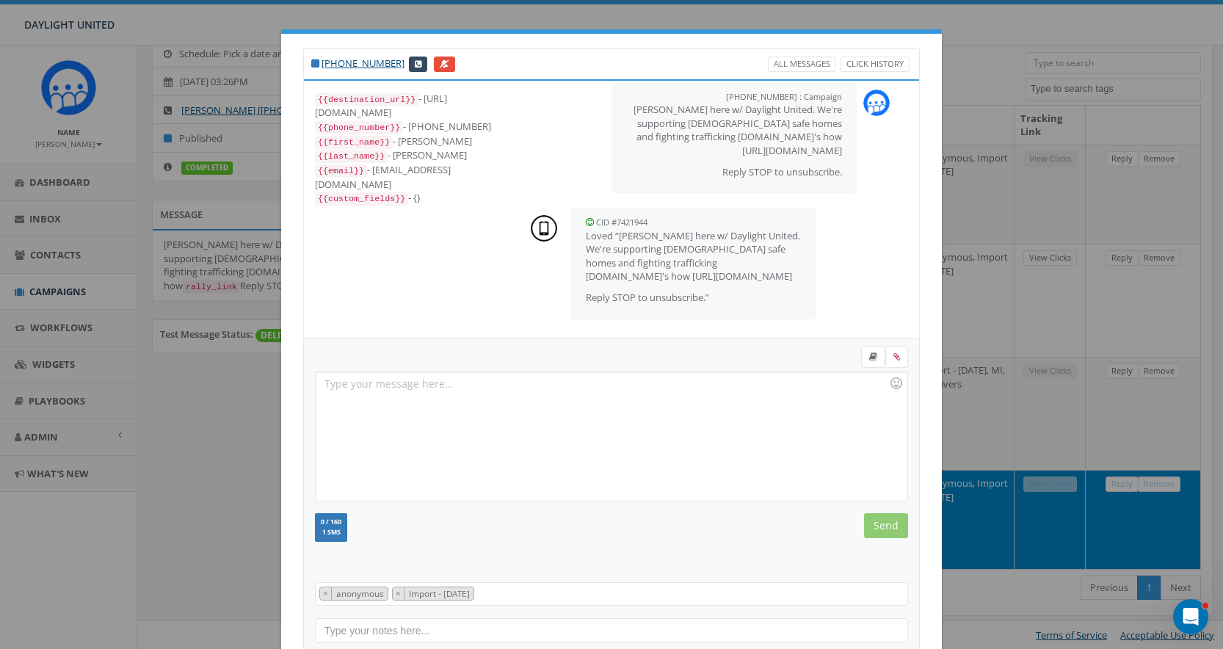
click at [192, 520] on div "+1 402-560-0989 All Messages Click History {{destination_url}} - https://rally.…" at bounding box center [611, 324] width 1223 height 649
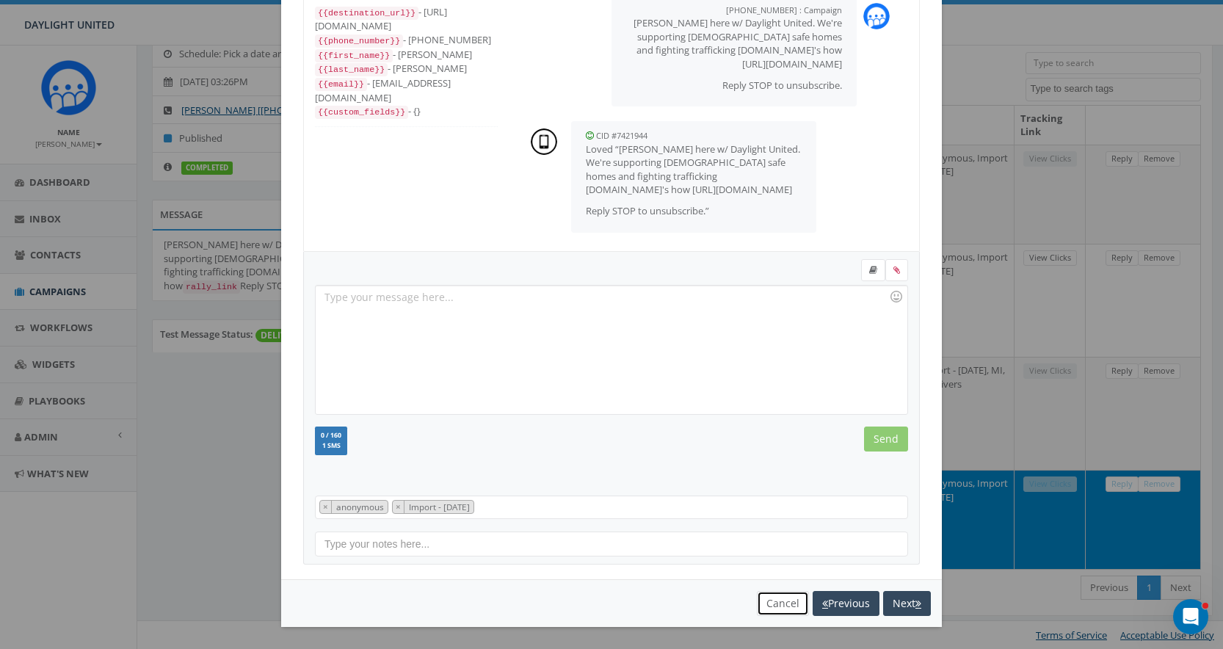
click at [772, 598] on button "Cancel" at bounding box center [783, 603] width 52 height 25
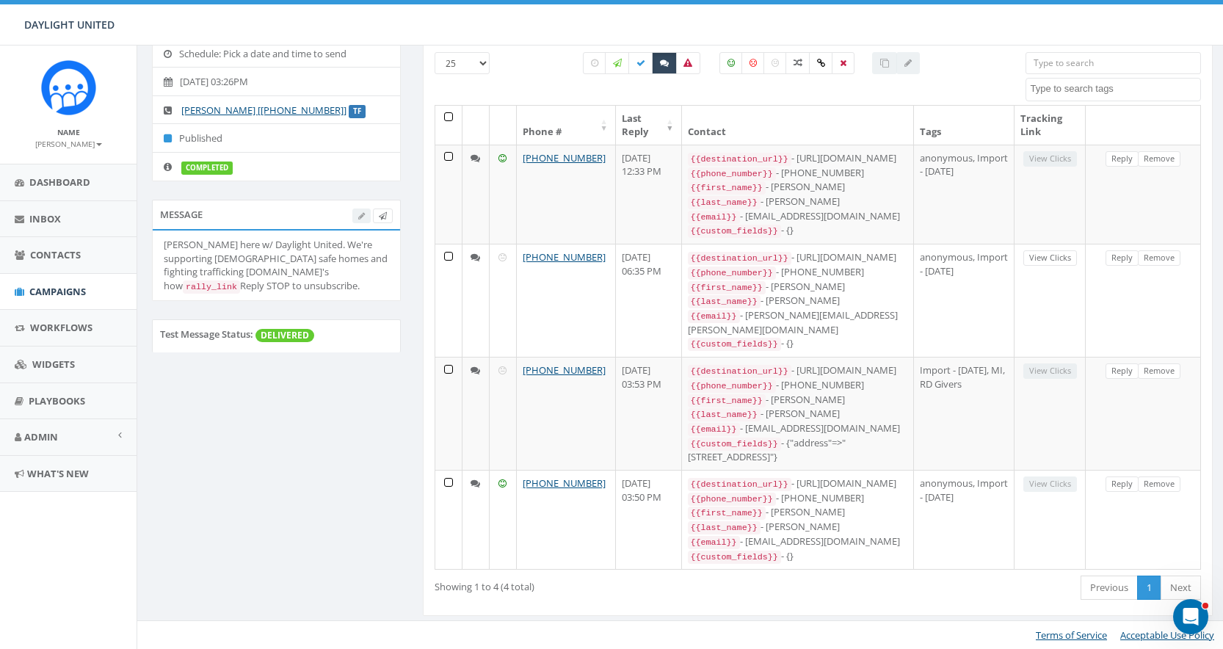
scroll to position [0, 0]
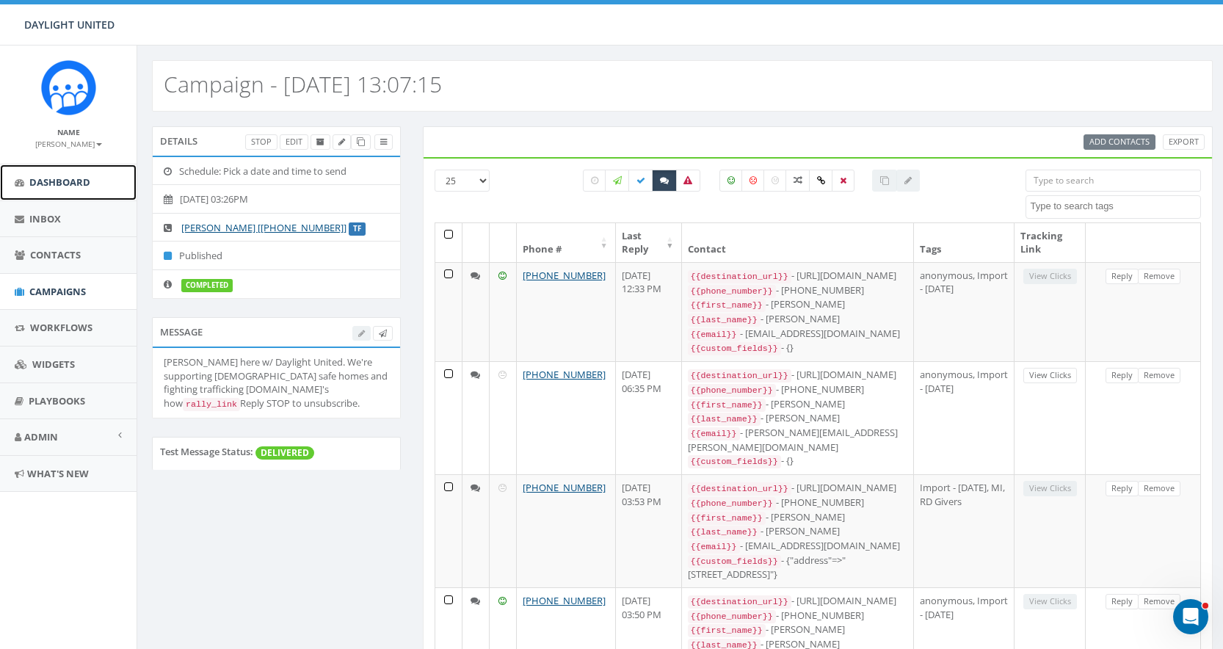
click at [44, 183] on span "Dashboard" at bounding box center [59, 181] width 61 height 13
